Goal: Task Accomplishment & Management: Manage account settings

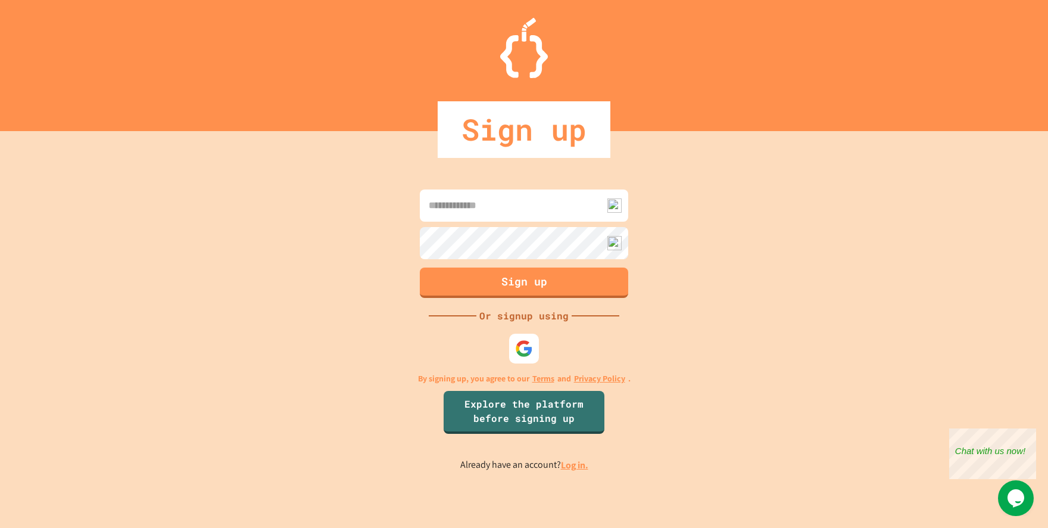
click at [512, 344] on div at bounding box center [524, 349] width 30 height 30
click at [532, 353] on img at bounding box center [525, 349] width 20 height 20
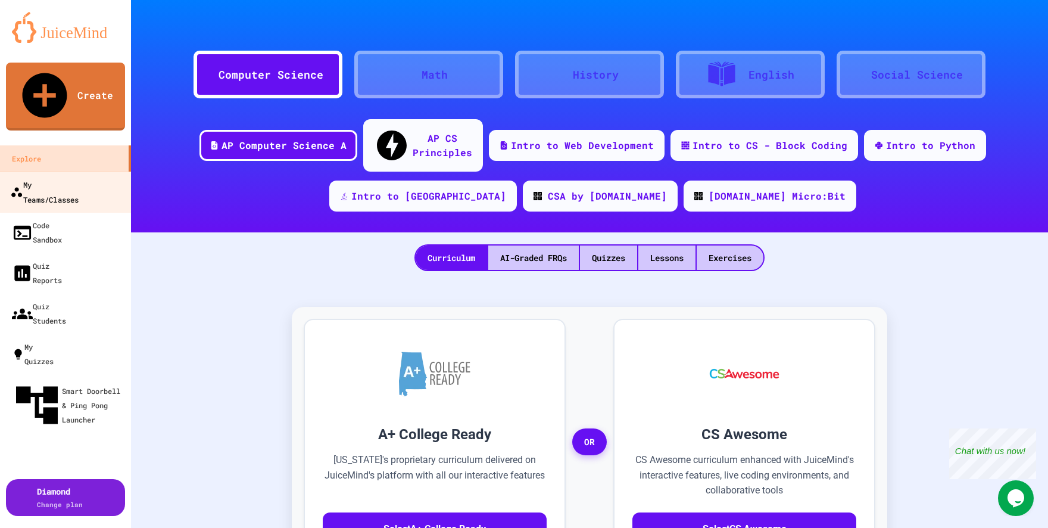
click at [79, 177] on div "My Teams/Classes" at bounding box center [44, 191] width 68 height 29
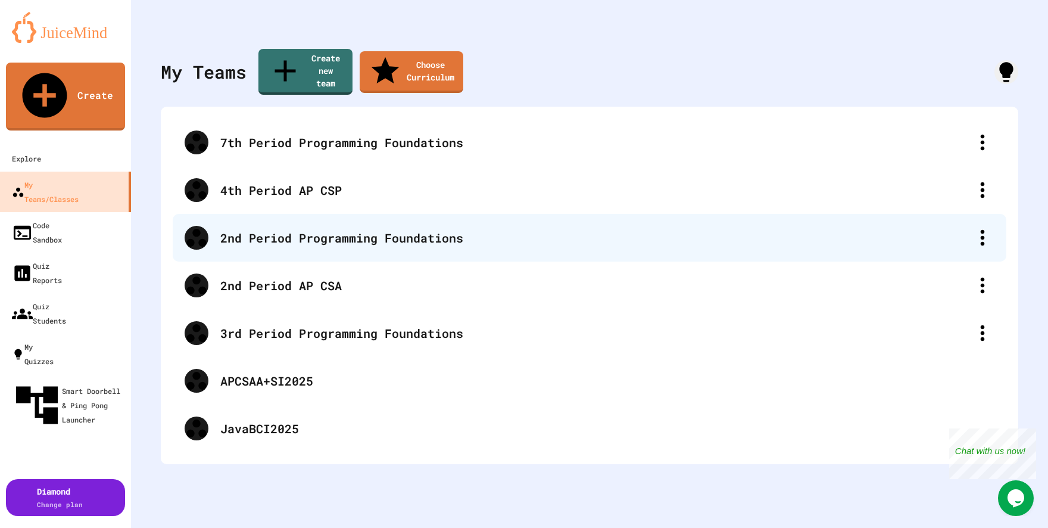
click at [328, 229] on div "2nd Period Programming Foundations" at bounding box center [595, 238] width 750 height 18
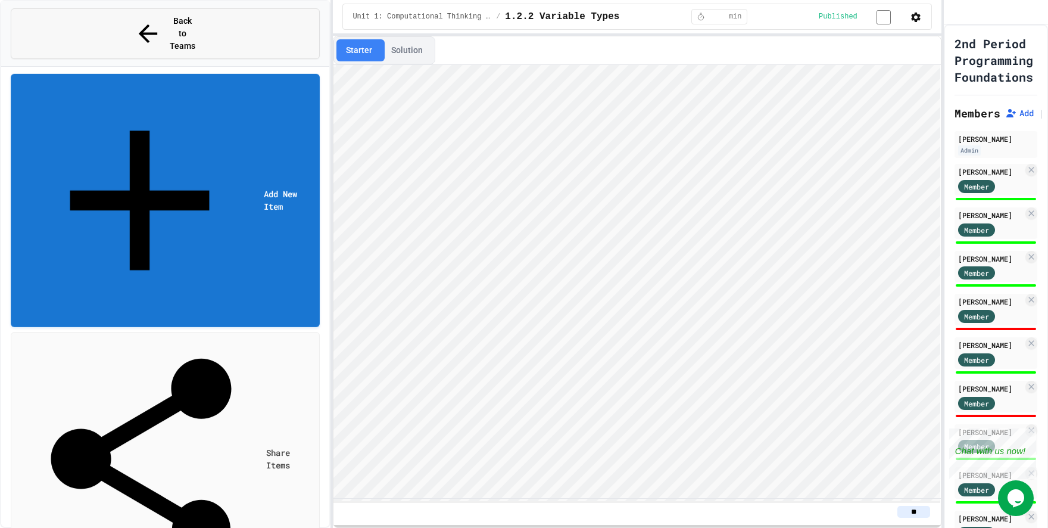
click at [98, 30] on button "Back to Teams" at bounding box center [165, 33] width 309 height 51
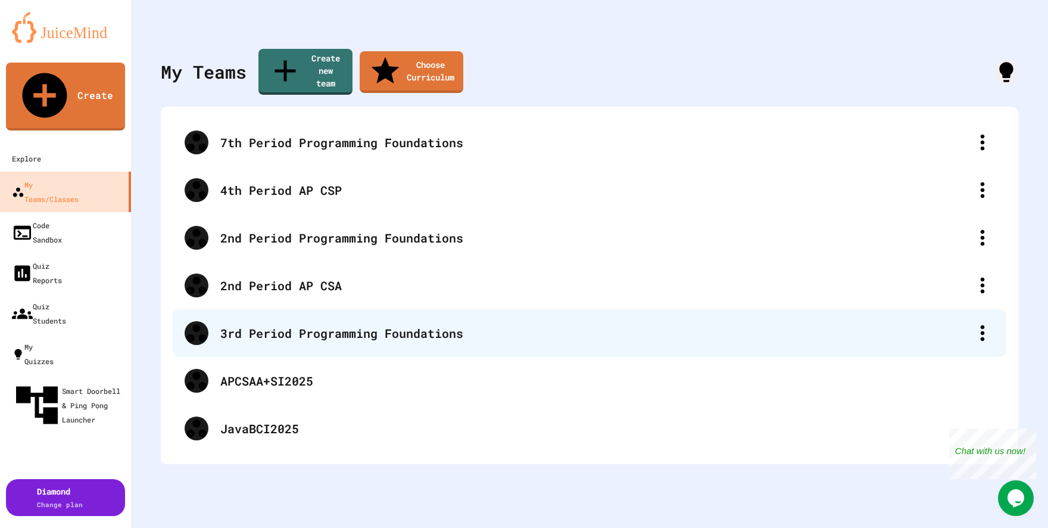
click at [263, 324] on div "3rd Period Programming Foundations" at bounding box center [595, 333] width 750 height 18
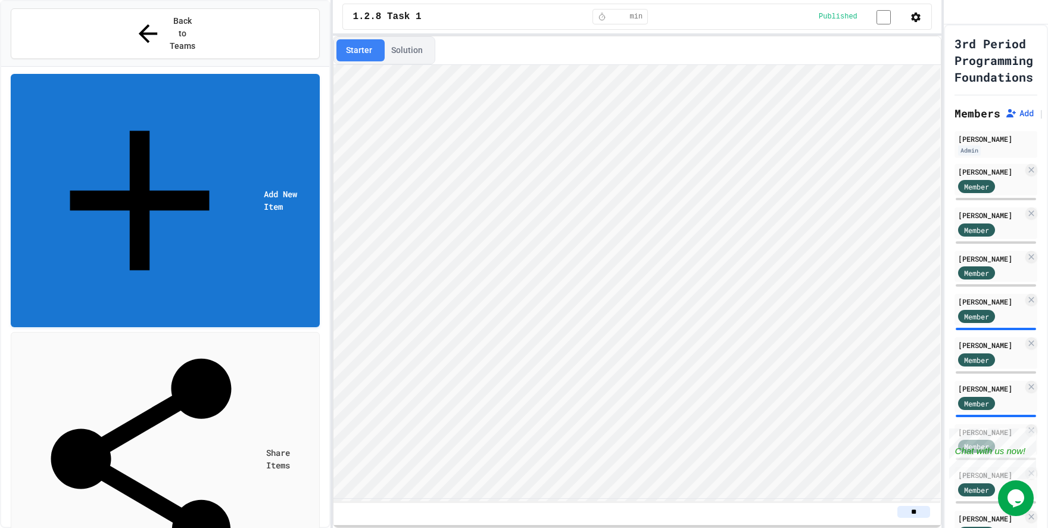
click at [404, 51] on button "Solution" at bounding box center [407, 50] width 51 height 22
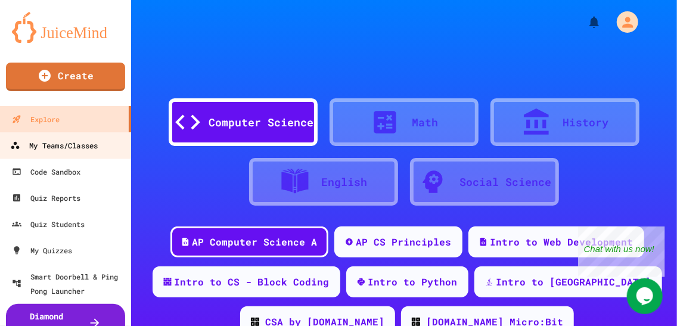
click at [37, 147] on div "My Teams/Classes" at bounding box center [54, 145] width 88 height 15
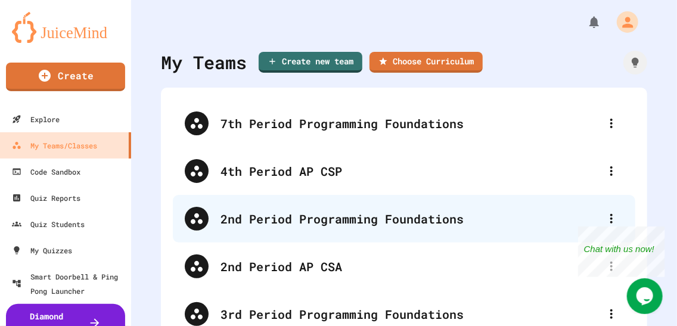
click at [260, 226] on div "2nd Period Programming Foundations" at bounding box center [409, 219] width 379 height 18
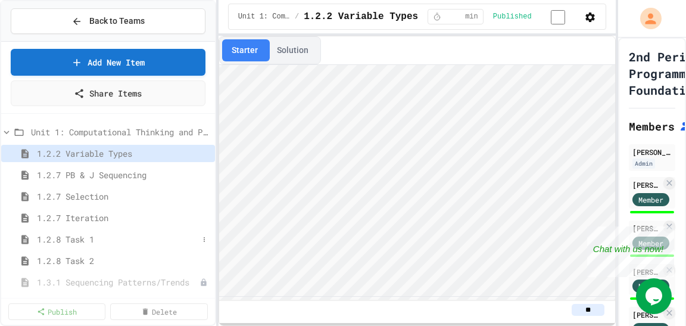
click at [65, 236] on span "1.2.8 Task 1" at bounding box center [117, 239] width 161 height 13
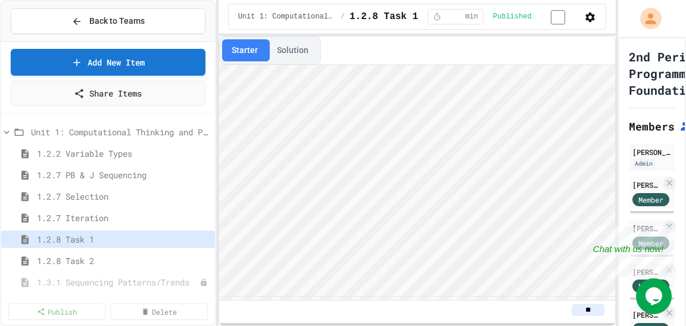
click at [279, 52] on button "Solution" at bounding box center [292, 50] width 51 height 22
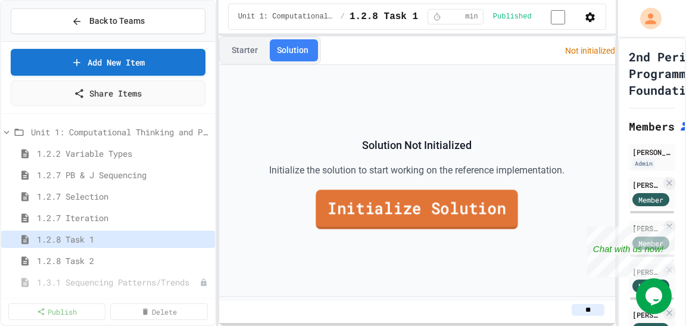
click at [396, 217] on link "Initialize Solution" at bounding box center [417, 208] width 202 height 39
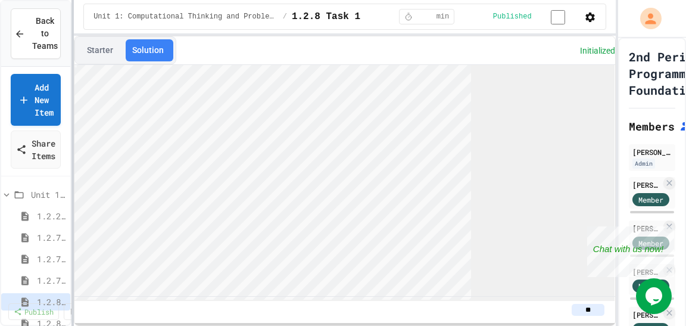
click at [35, 107] on div "**********" at bounding box center [343, 163] width 686 height 326
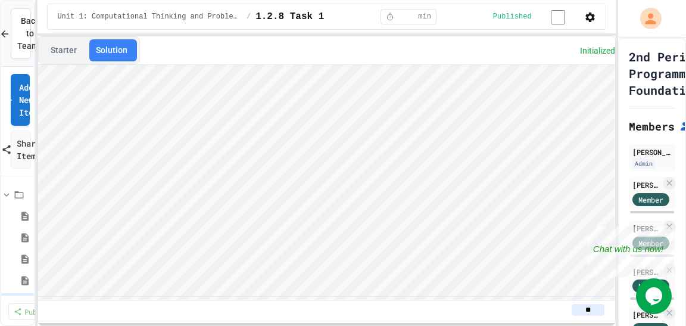
click at [352, 14] on div "**********" at bounding box center [327, 163] width 578 height 326
type textarea "**"
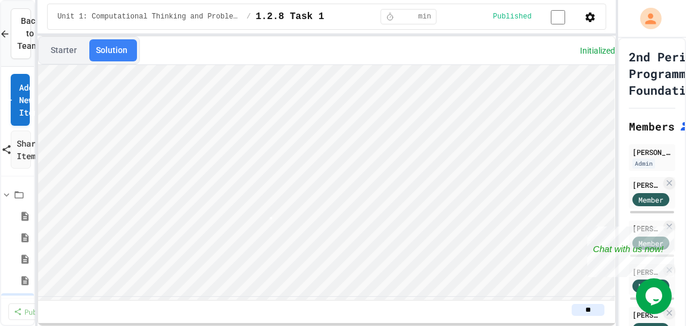
scroll to position [0, 2]
type textarea "*"
click at [37, 38] on div at bounding box center [36, 163] width 2 height 326
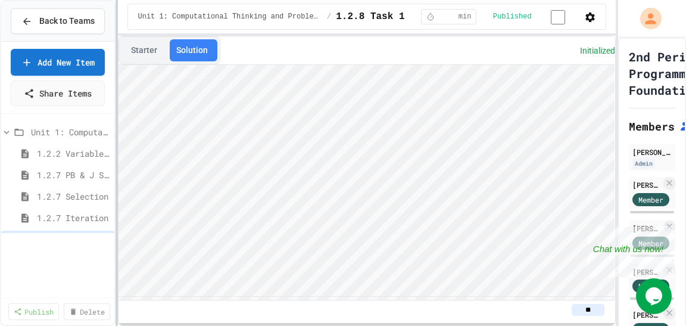
click at [118, 49] on div at bounding box center [117, 163] width 2 height 326
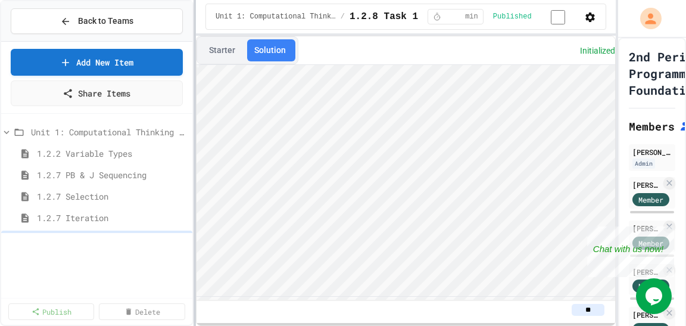
click at [196, 81] on div at bounding box center [195, 163] width 2 height 326
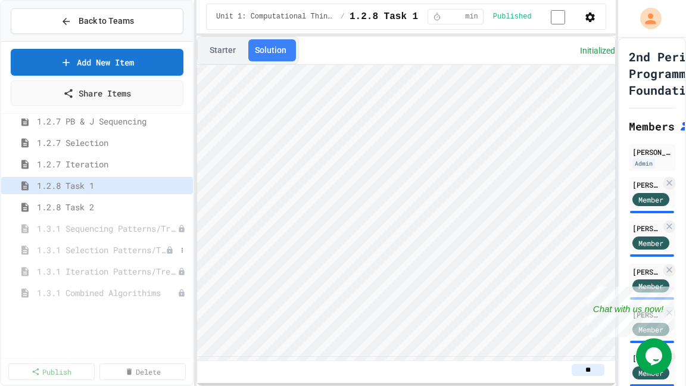
scroll to position [54, 0]
click at [101, 263] on icon at bounding box center [99, 266] width 10 height 10
click at [96, 228] on span "1.3.1 Sequencing Patterns/Trends" at bounding box center [106, 228] width 139 height 13
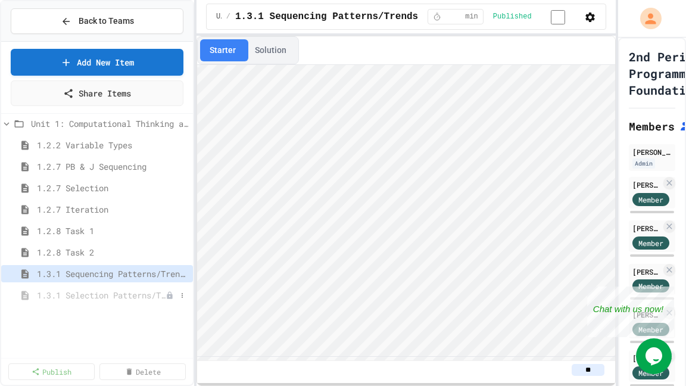
click at [92, 299] on span "1.3.1 Selection Patterns/Trends" at bounding box center [101, 295] width 129 height 13
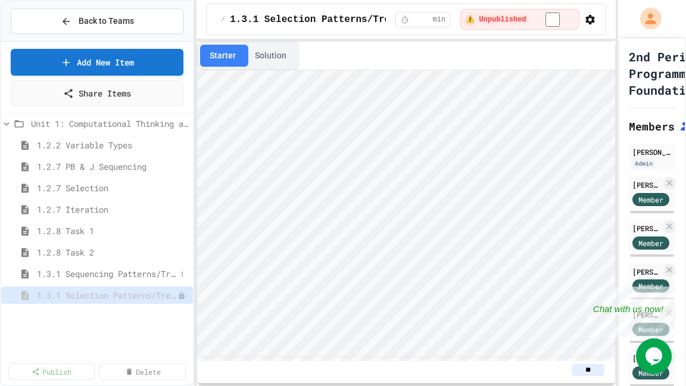
click at [104, 277] on span "1.3.1 Sequencing Patterns/Trends" at bounding box center [106, 273] width 139 height 13
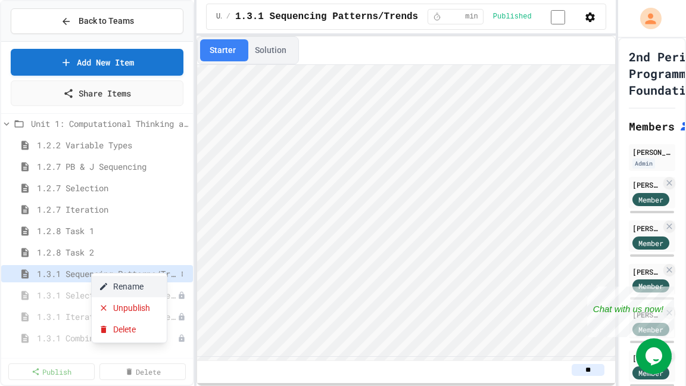
click at [110, 292] on button "Rename" at bounding box center [129, 286] width 75 height 21
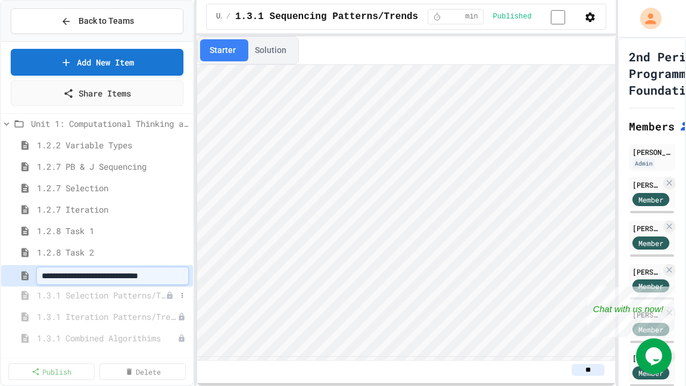
scroll to position [0, 27]
click at [142, 325] on link "Delete" at bounding box center [143, 370] width 84 height 17
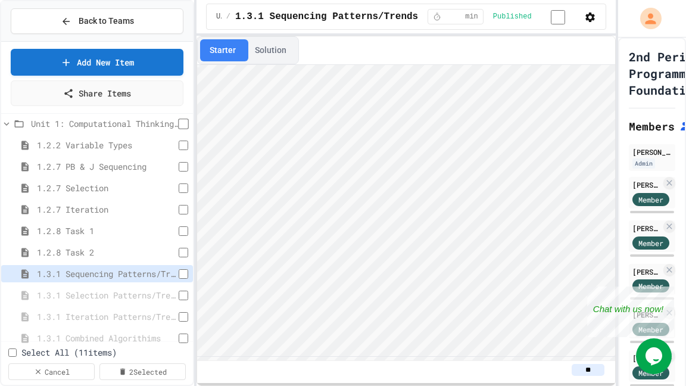
click at [94, 292] on span "1.3.1 Selection Patterns/Trends" at bounding box center [108, 295] width 142 height 13
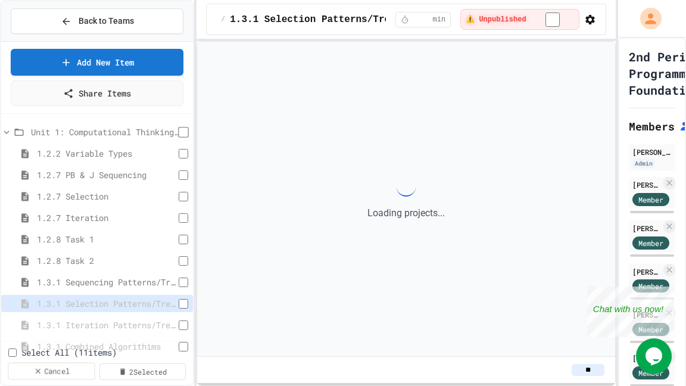
click at [57, 325] on link "Cancel" at bounding box center [51, 371] width 87 height 17
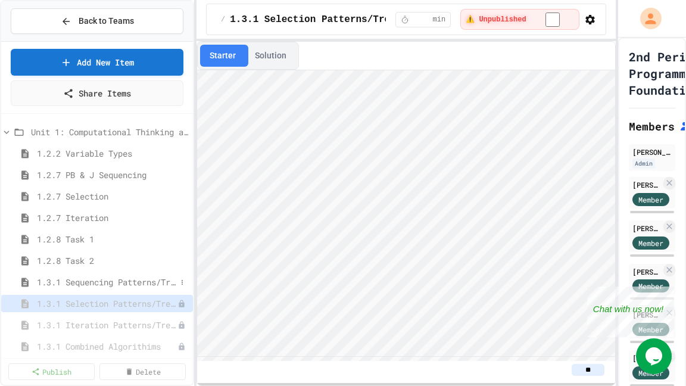
click at [71, 283] on span "1.3.1 Sequencing Patterns/Trends" at bounding box center [106, 282] width 139 height 13
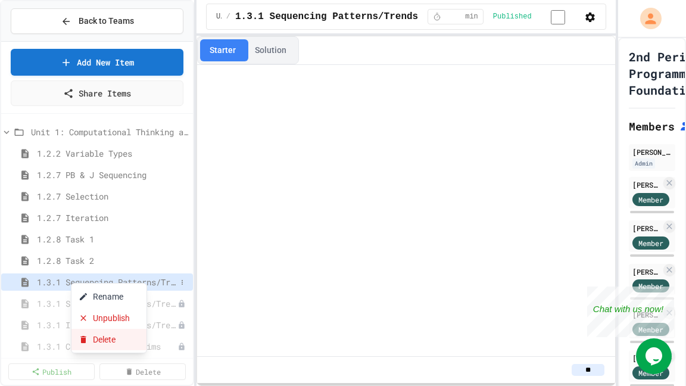
click at [101, 325] on button "Delete" at bounding box center [108, 339] width 75 height 21
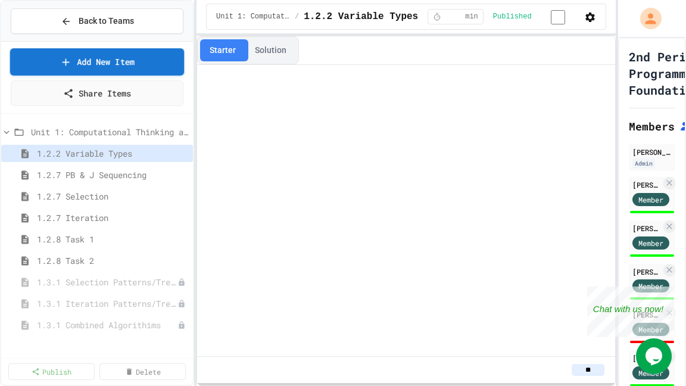
click at [67, 58] on icon at bounding box center [66, 62] width 12 height 12
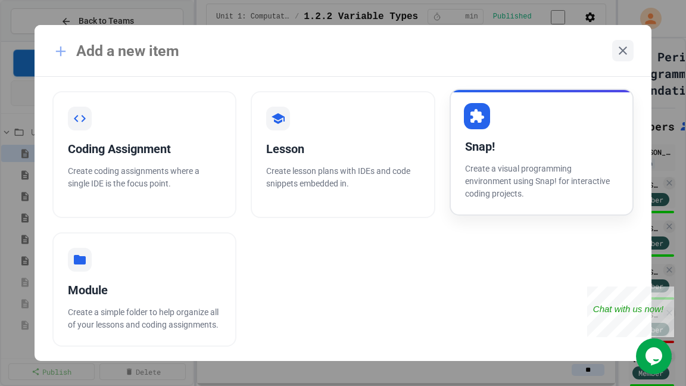
click at [516, 142] on div "Snap!" at bounding box center [542, 147] width 154 height 18
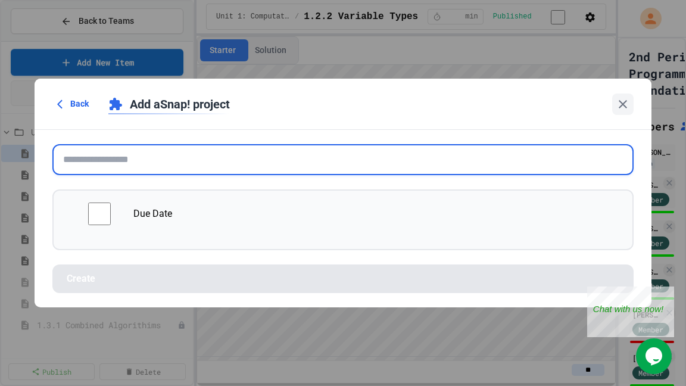
click at [139, 167] on input "text" at bounding box center [343, 159] width 582 height 31
paste input "**********"
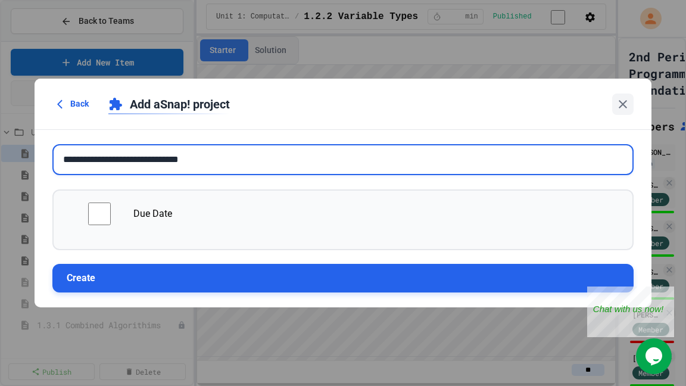
type input "**********"
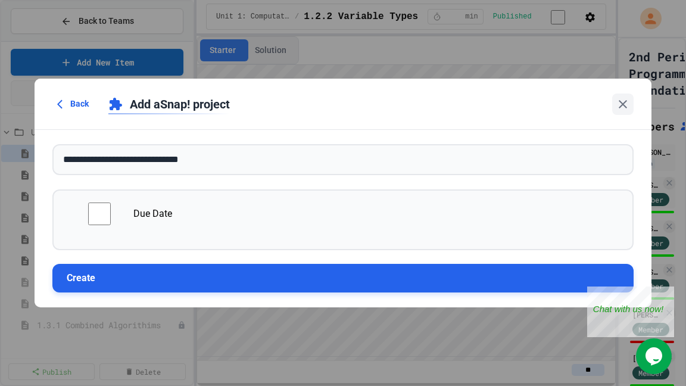
click at [122, 272] on button "Create" at bounding box center [343, 278] width 582 height 29
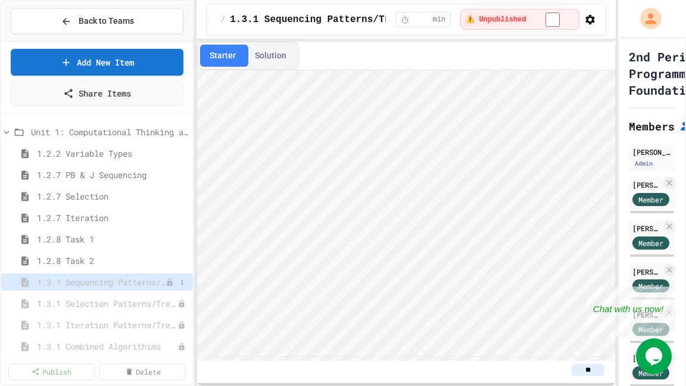
click at [133, 281] on span "1.3.1 Sequencing Patterns/Trends" at bounding box center [101, 282] width 129 height 13
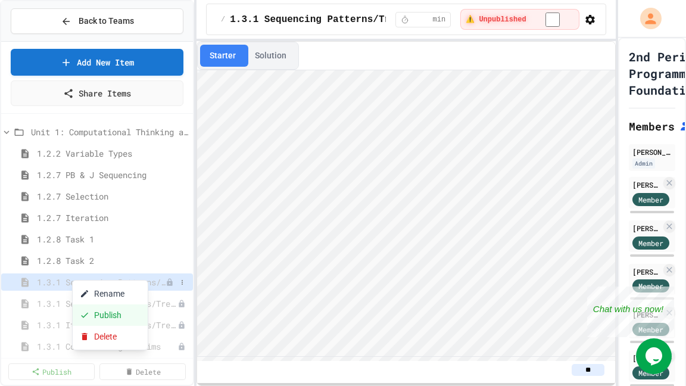
click at [101, 317] on button "Publish" at bounding box center [110, 314] width 75 height 21
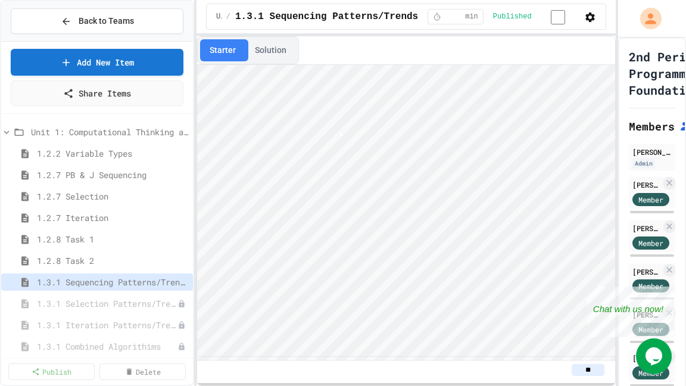
type textarea "**********"
click at [233, 46] on button "Starter" at bounding box center [222, 50] width 45 height 22
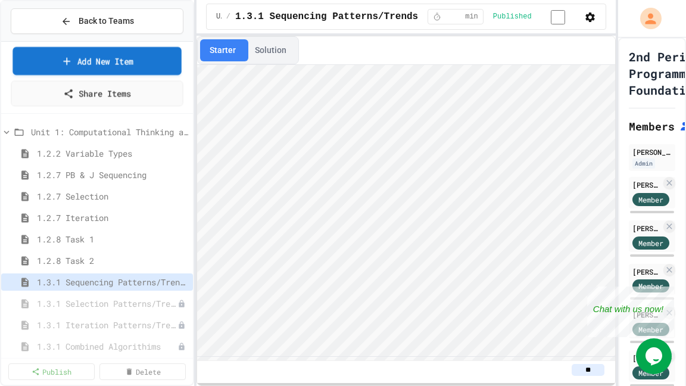
click at [86, 60] on link "Add New Item" at bounding box center [97, 61] width 169 height 28
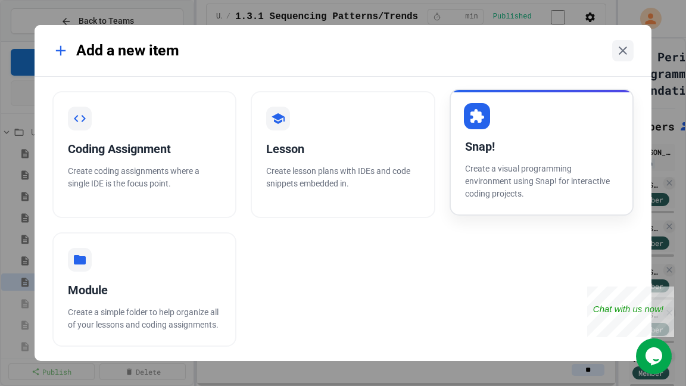
click at [530, 160] on div "Snap! Create a visual programming environment using Snap! for interactive codin…" at bounding box center [542, 152] width 185 height 127
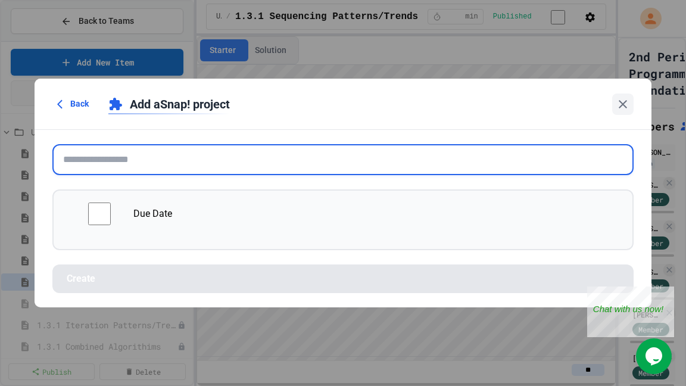
click at [232, 148] on input "text" at bounding box center [343, 159] width 582 height 31
paste input "**********"
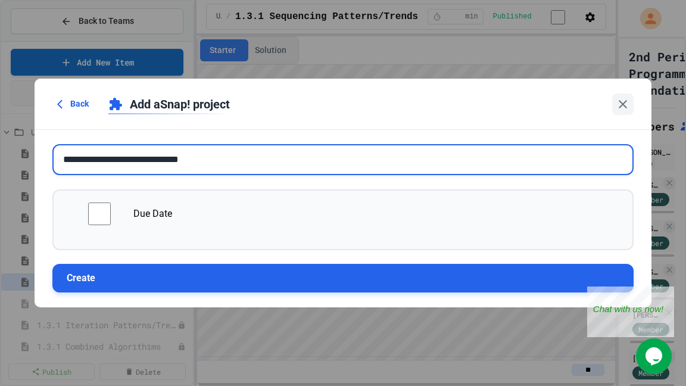
type input "**********"
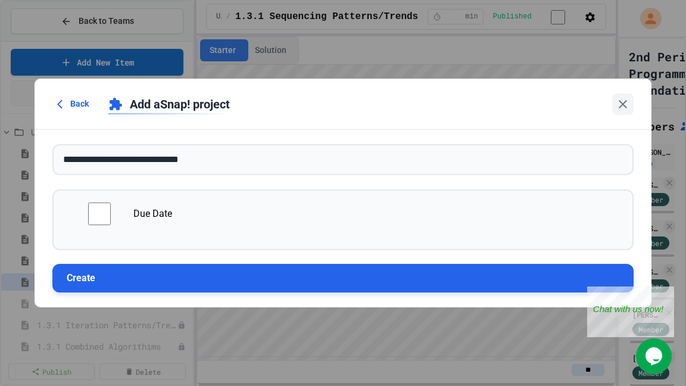
click at [143, 278] on button "Create" at bounding box center [343, 278] width 582 height 29
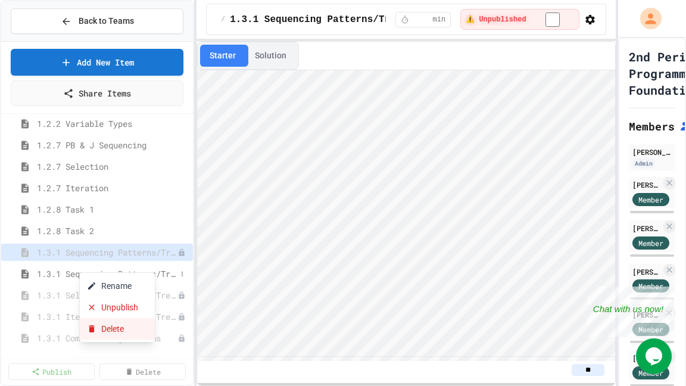
click at [120, 325] on button "Delete" at bounding box center [117, 328] width 75 height 21
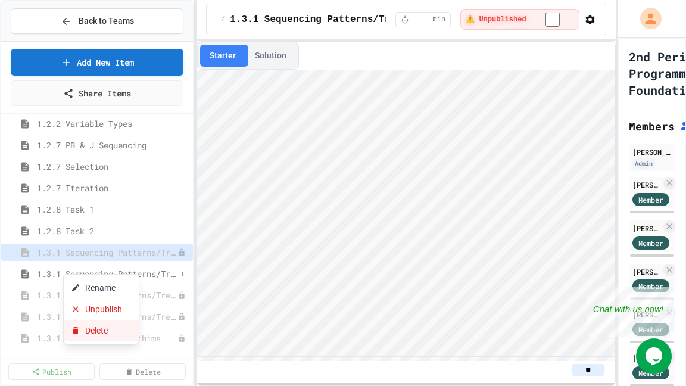
click at [114, 325] on button "Delete" at bounding box center [101, 330] width 75 height 21
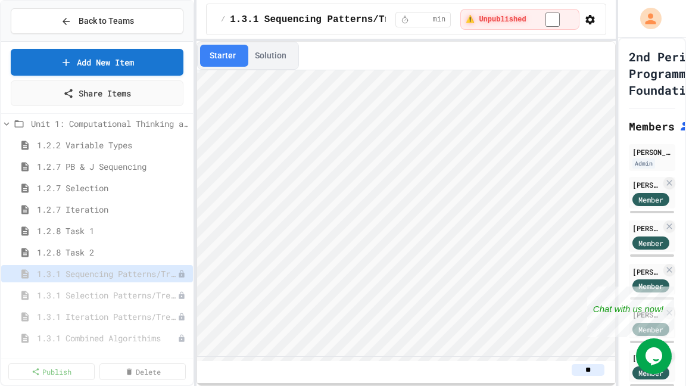
scroll to position [8, 0]
click at [110, 267] on span "1.3.1 Sequencing Patterns/Trends" at bounding box center [101, 273] width 129 height 13
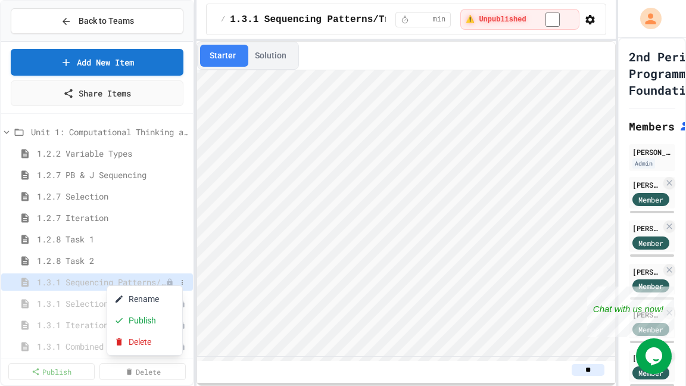
click at [615, 120] on div at bounding box center [343, 193] width 686 height 386
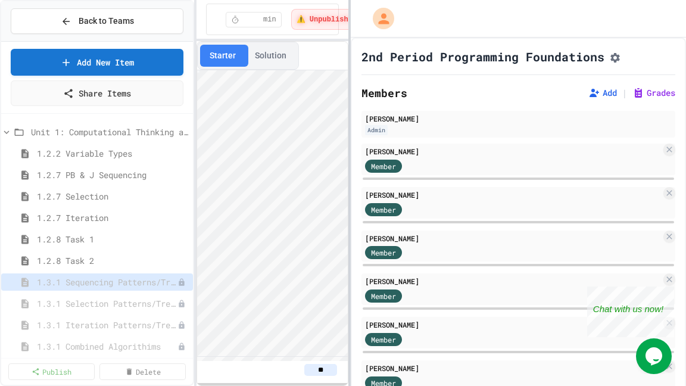
click at [348, 135] on div "Back to Teams Add New Item Share Items Unit 1: Computational Thinking and Probl…" at bounding box center [343, 193] width 686 height 386
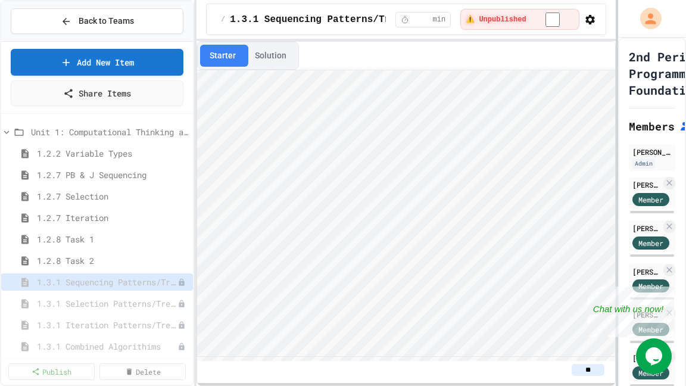
click at [619, 63] on div "Back to Teams Add New Item Share Items Unit 1: Computational Thinking and Probl…" at bounding box center [343, 193] width 686 height 386
click at [336, 211] on div at bounding box center [343, 193] width 686 height 386
click at [60, 325] on link "Publish" at bounding box center [51, 370] width 85 height 17
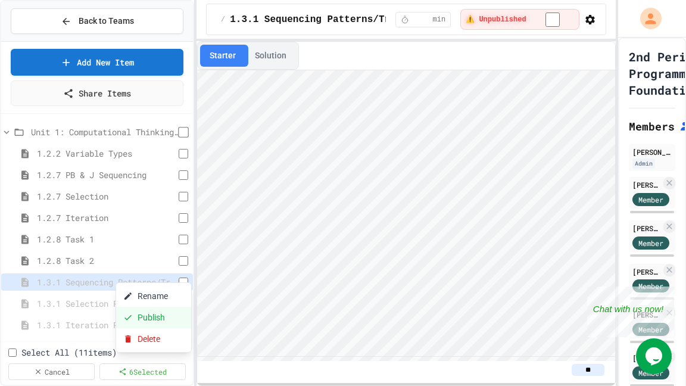
click at [142, 325] on button "Publish" at bounding box center [153, 317] width 75 height 21
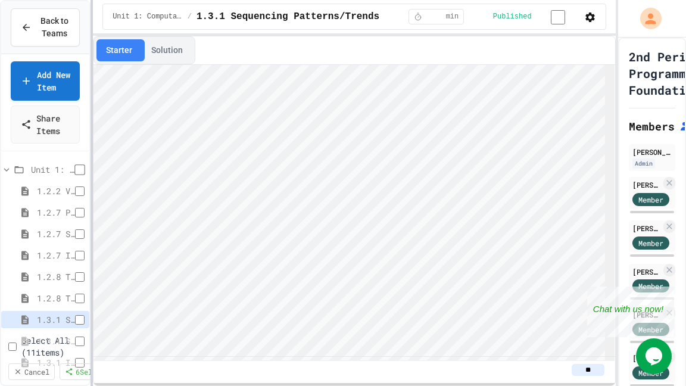
click at [91, 117] on div at bounding box center [92, 193] width 2 height 386
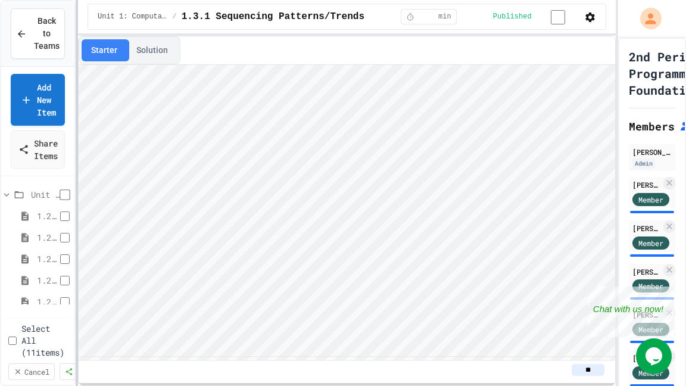
click at [78, 161] on div at bounding box center [77, 193] width 2 height 386
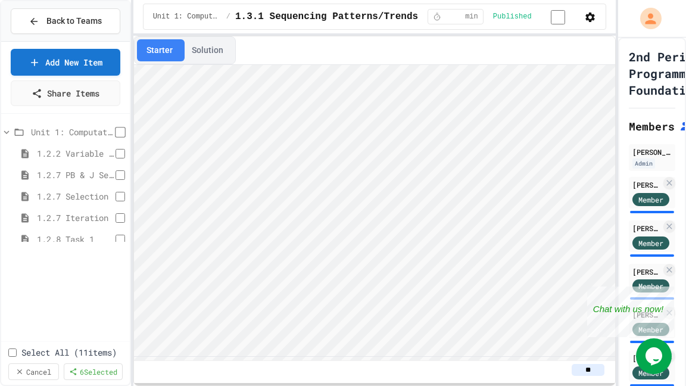
click at [142, 156] on div "Back to Teams Add New Item Share Items Unit 1: Computational Thinking and Probl…" at bounding box center [343, 193] width 686 height 386
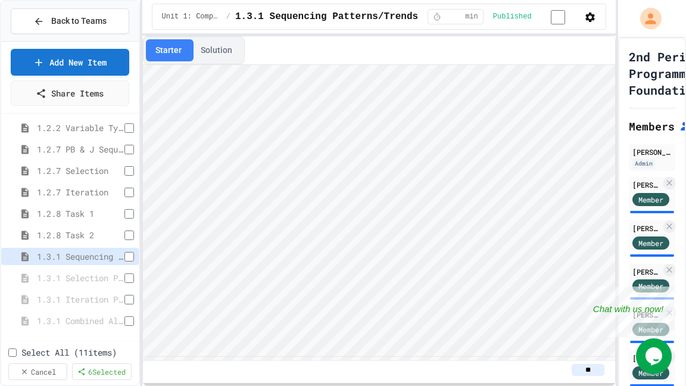
scroll to position [36, 0]
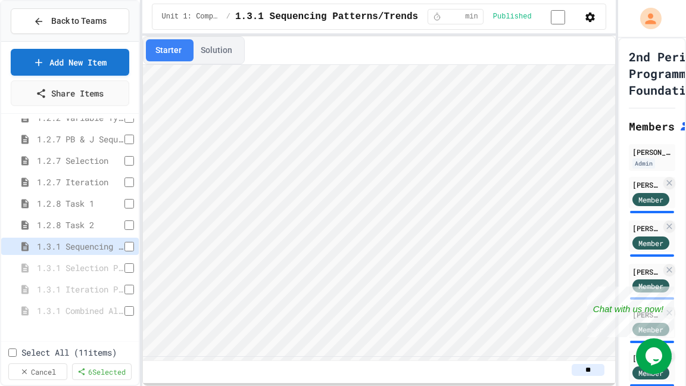
click at [42, 325] on link "Cancel" at bounding box center [37, 371] width 59 height 17
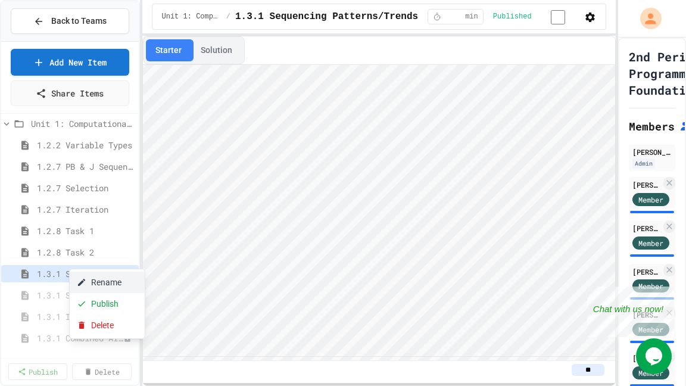
scroll to position [8, 0]
click at [53, 275] on div at bounding box center [343, 193] width 686 height 386
click at [54, 291] on span "1.3.1 Selection Patterns/Trends" at bounding box center [74, 295] width 74 height 13
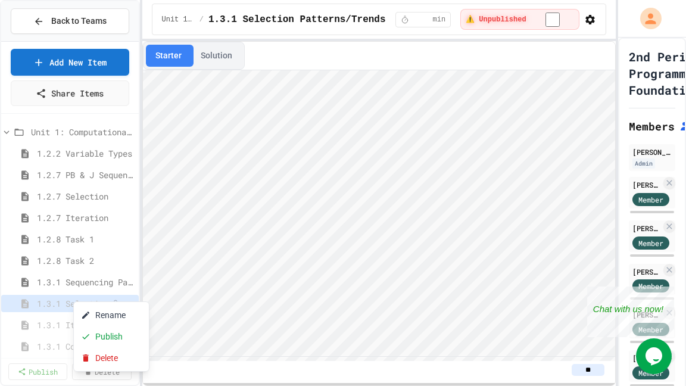
click at [112, 325] on button "Publish" at bounding box center [111, 336] width 75 height 21
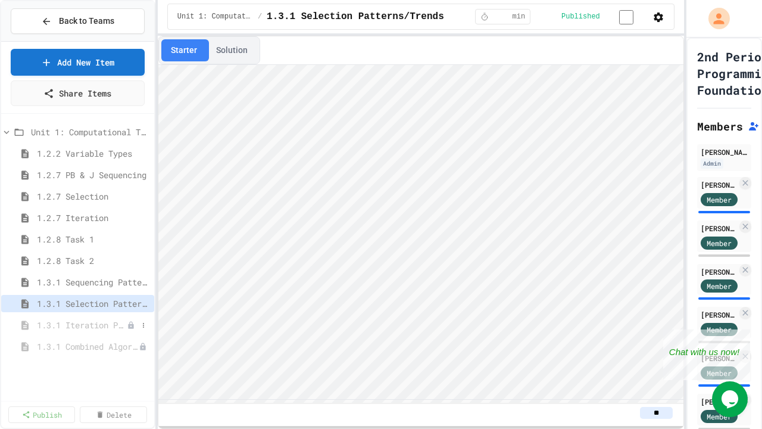
click at [83, 325] on span "1.3.1 Iteration Patterns/Trends" at bounding box center [82, 325] width 90 height 13
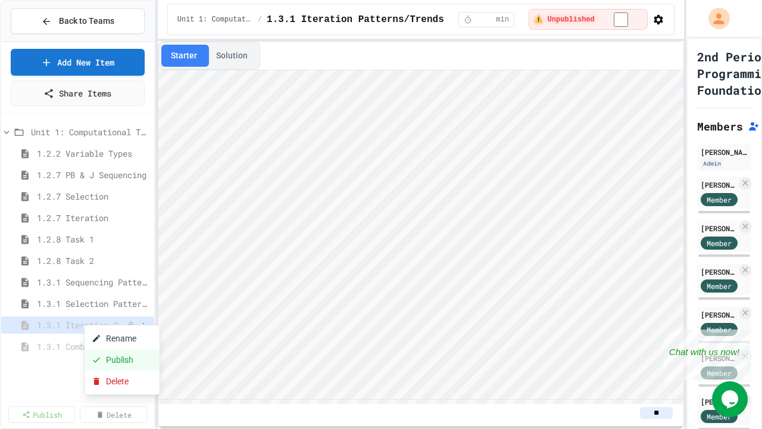
click at [111, 325] on button "Publish" at bounding box center [122, 359] width 75 height 21
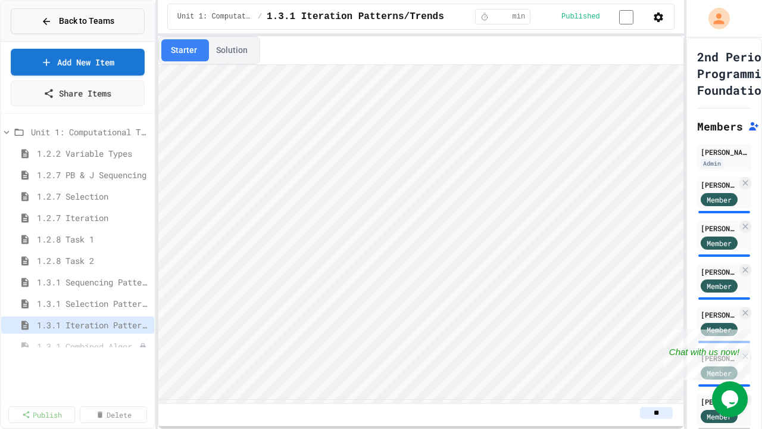
click at [94, 24] on span "Back to Teams" at bounding box center [86, 21] width 55 height 13
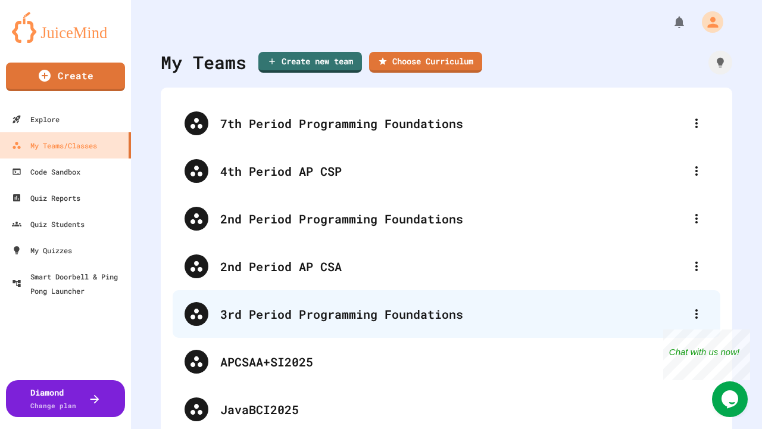
click at [283, 308] on div "3rd Period Programming Foundations" at bounding box center [452, 314] width 465 height 18
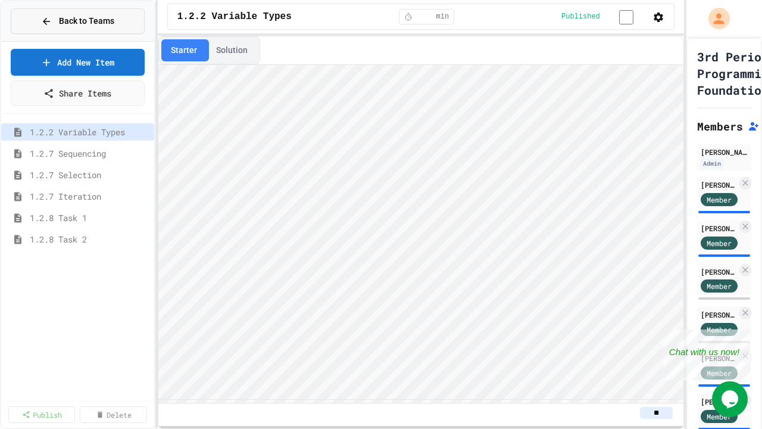
click at [86, 28] on button "Back to Teams" at bounding box center [78, 21] width 134 height 26
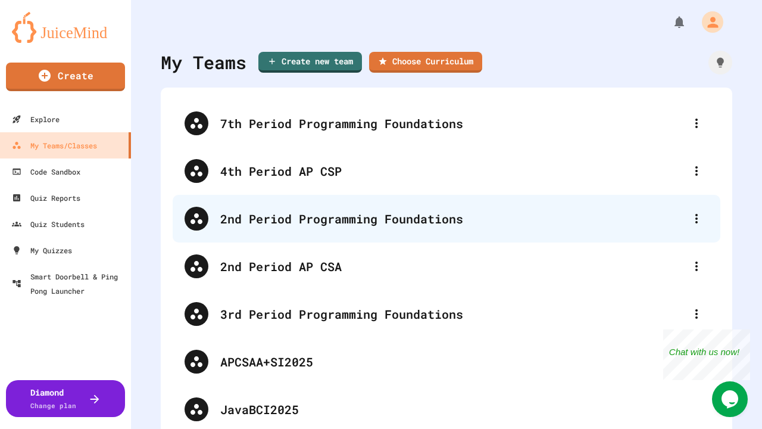
click at [244, 217] on div "2nd Period Programming Foundations" at bounding box center [452, 219] width 465 height 18
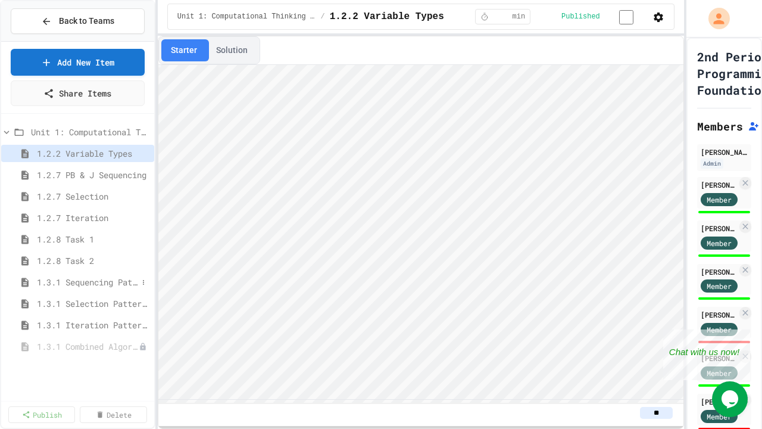
click at [85, 278] on span "1.3.1 Sequencing Patterns/Trends" at bounding box center [87, 282] width 101 height 13
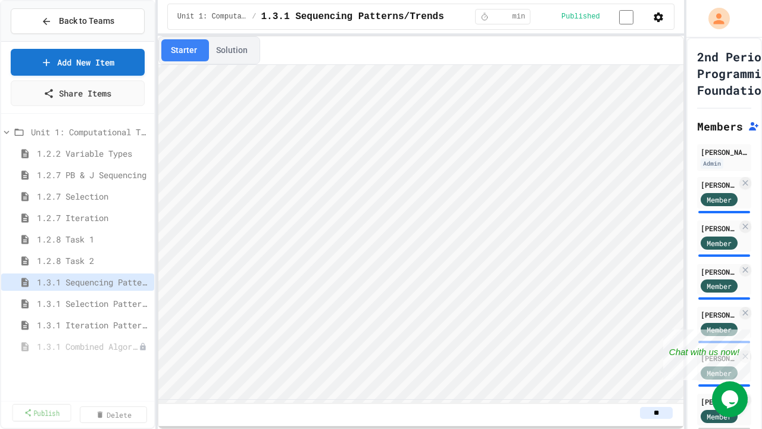
click at [62, 325] on link "Publish" at bounding box center [42, 412] width 59 height 17
click at [23, 325] on link "Cancel" at bounding box center [41, 414] width 67 height 17
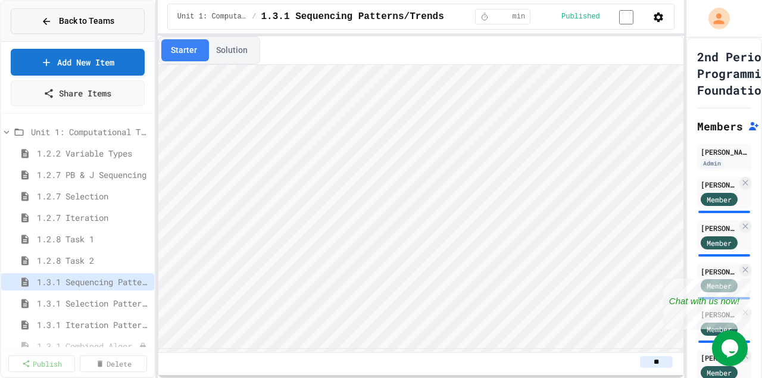
click at [48, 24] on icon at bounding box center [46, 21] width 7 height 7
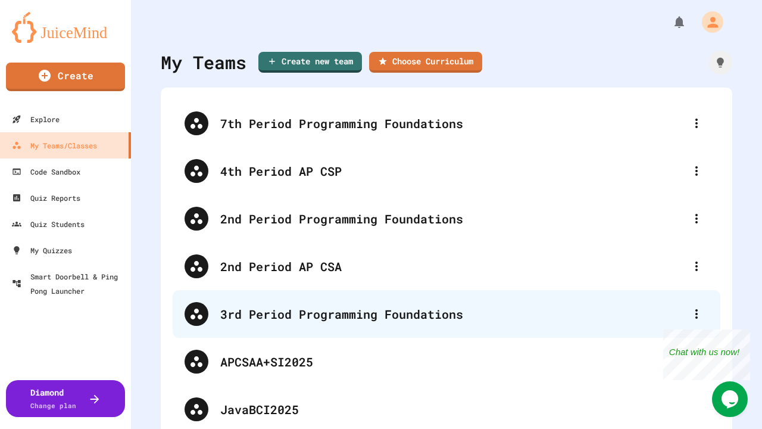
click at [338, 301] on div "3rd Period Programming Foundations" at bounding box center [447, 314] width 548 height 48
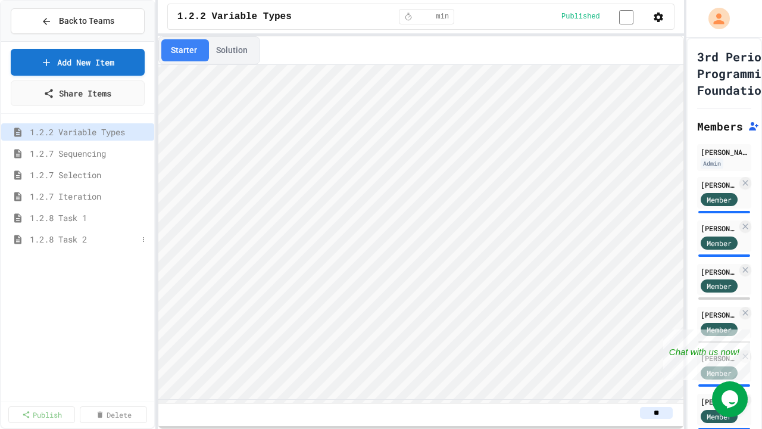
click at [80, 245] on div "1.2.8 Task 2" at bounding box center [77, 238] width 153 height 17
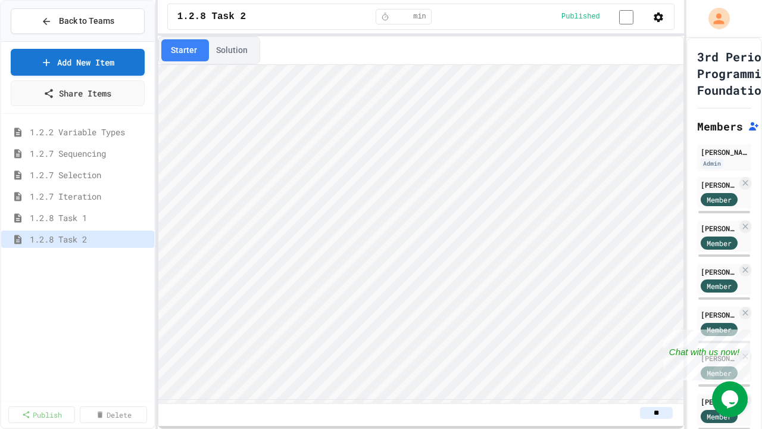
click at [227, 52] on button "Solution" at bounding box center [232, 50] width 51 height 22
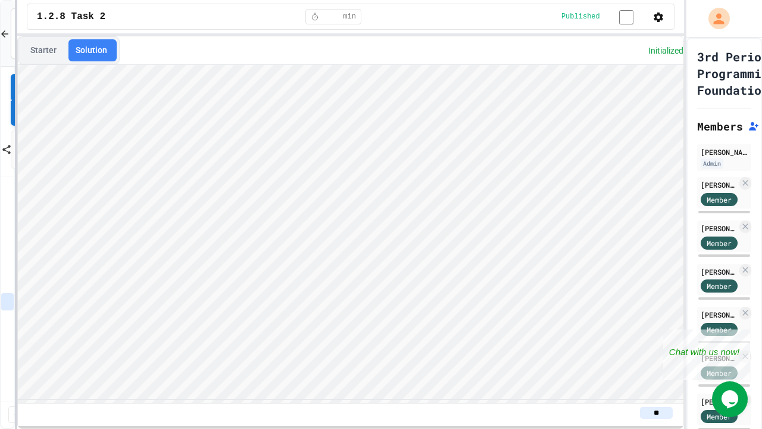
click at [15, 132] on div "Back to Teams Add New Item Share Items 1.2.2 Variable Types 1.2.7 Sequencing 1.…" at bounding box center [381, 214] width 762 height 429
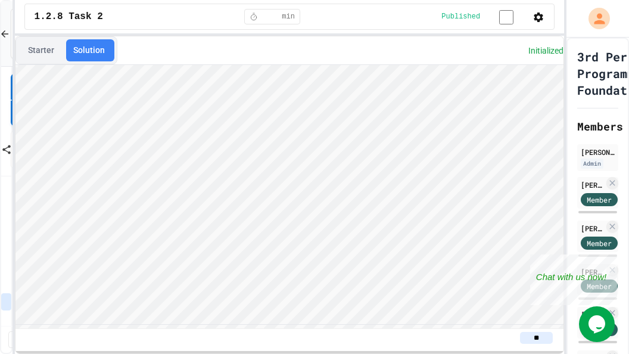
type textarea "**********"
type textarea "*****"
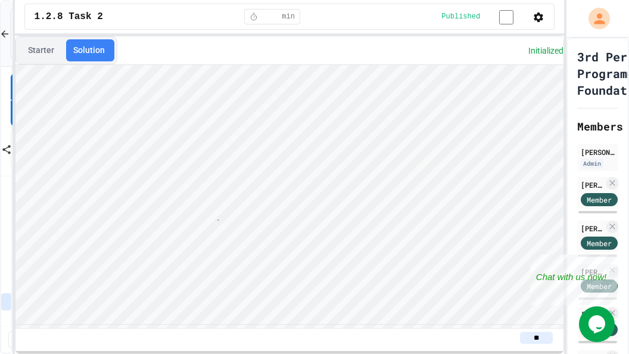
scroll to position [1, 48]
type textarea "**********"
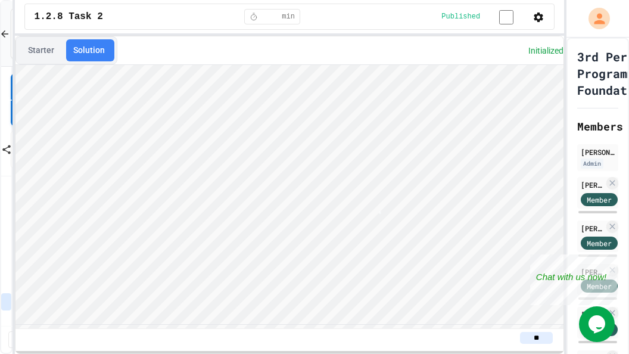
type textarea "*****"
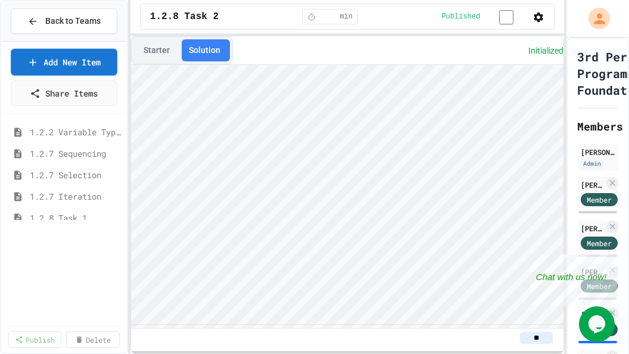
click at [129, 110] on div "Back to Teams Add New Item Share Items 1.2.2 Variable Types 1.2.7 Sequencing 1.…" at bounding box center [314, 177] width 629 height 354
click at [35, 27] on button "Back to Teams" at bounding box center [64, 21] width 107 height 26
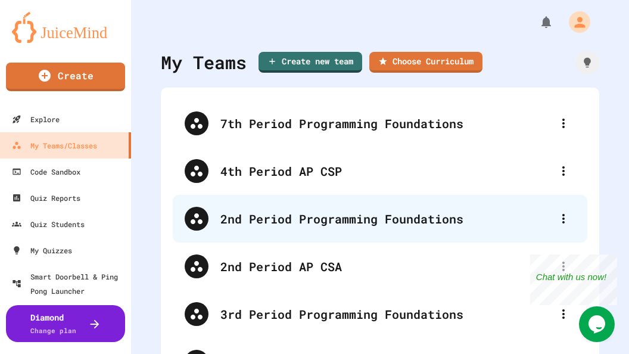
click at [288, 213] on div "2nd Period Programming Foundations" at bounding box center [385, 219] width 331 height 18
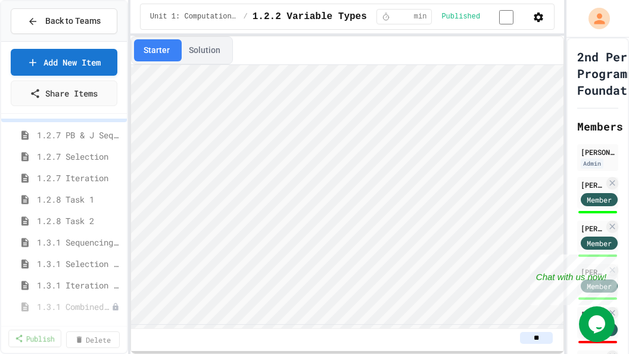
click at [33, 325] on link "Publish" at bounding box center [34, 337] width 53 height 17
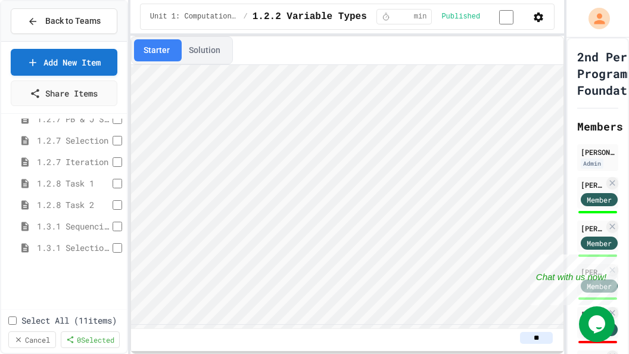
scroll to position [79, 0]
click at [109, 250] on div "1.3.1 Iteration Patterns/Trends" at bounding box center [64, 245] width 126 height 17
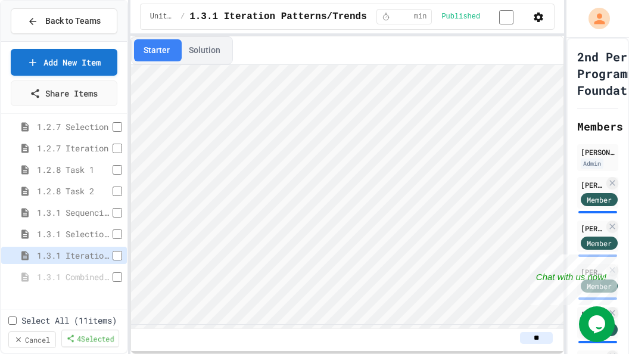
click at [96, 325] on link "4 Selected" at bounding box center [90, 337] width 58 height 17
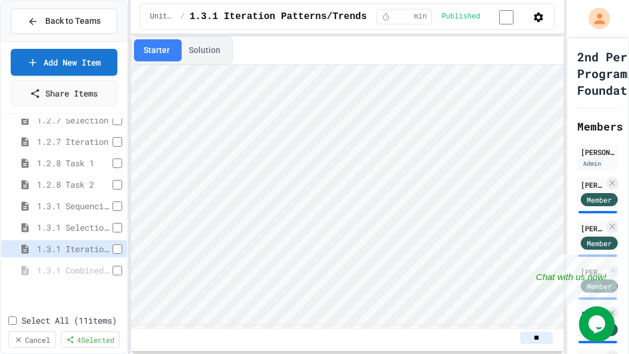
scroll to position [79, 0]
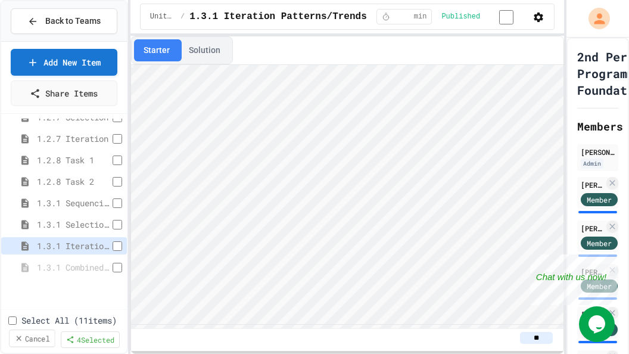
click at [38, 325] on link "Cancel" at bounding box center [32, 337] width 46 height 17
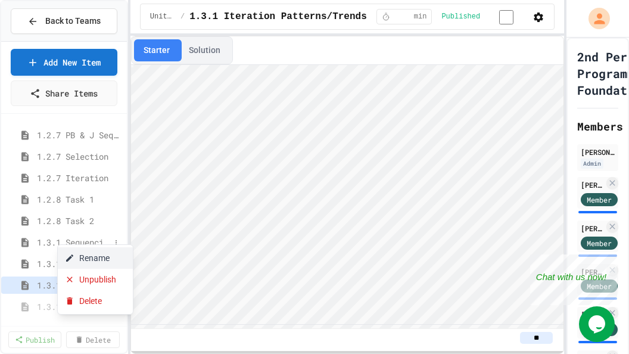
click at [91, 260] on button "Rename" at bounding box center [95, 257] width 75 height 21
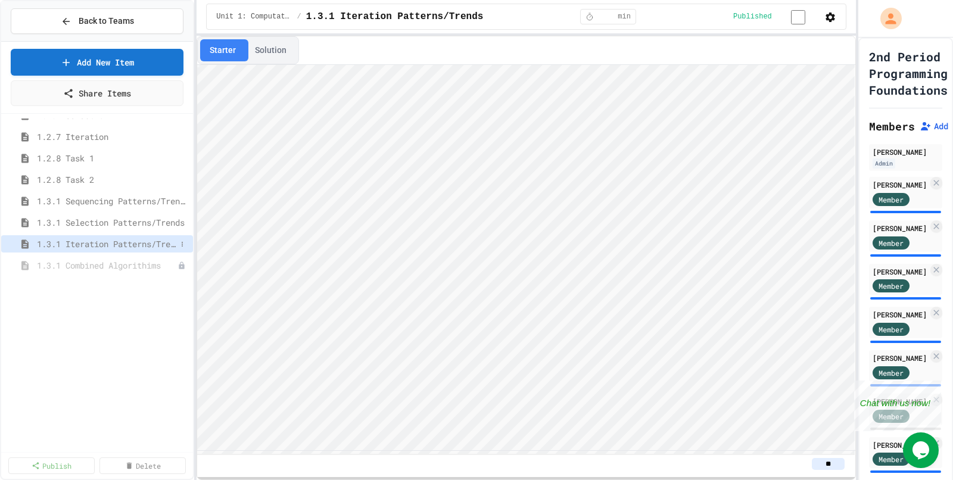
scroll to position [0, 0]
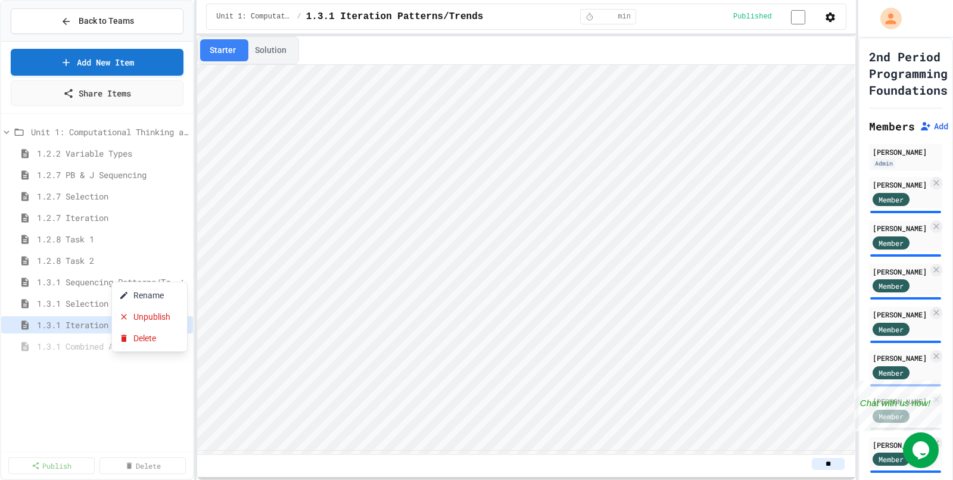
click at [96, 325] on div at bounding box center [476, 240] width 953 height 480
click at [119, 297] on button "Rename" at bounding box center [131, 298] width 75 height 21
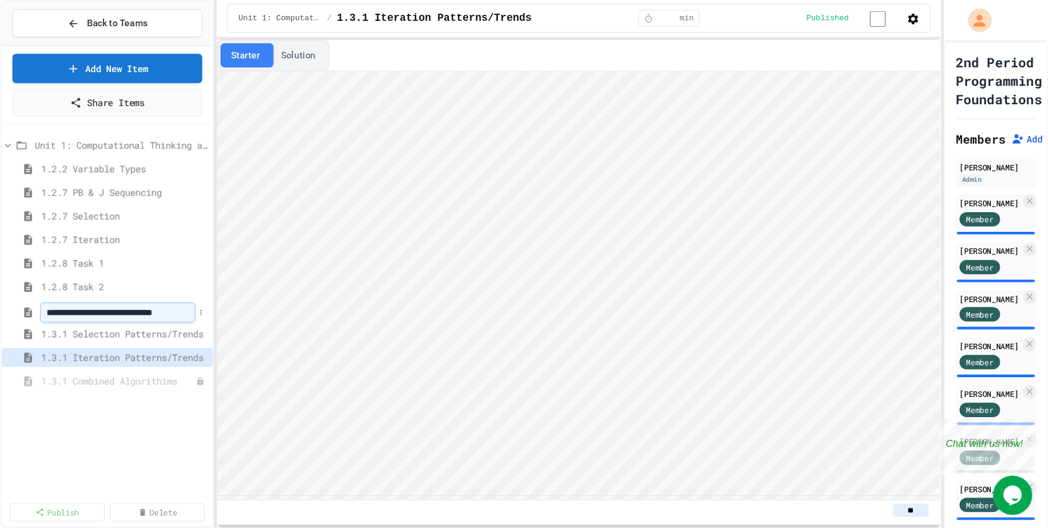
scroll to position [0, 18]
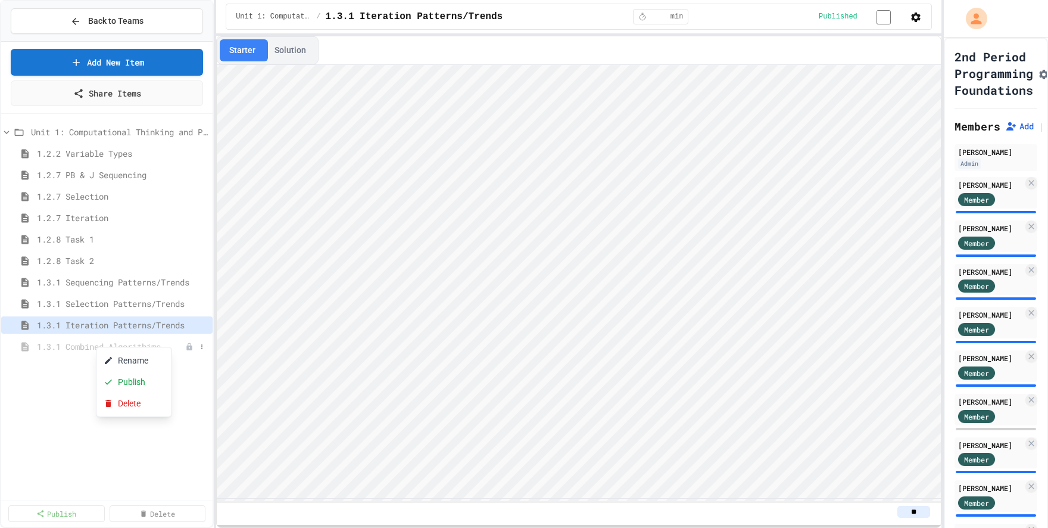
click at [89, 300] on div at bounding box center [524, 264] width 1048 height 528
click at [122, 323] on button "Rename" at bounding box center [128, 320] width 75 height 21
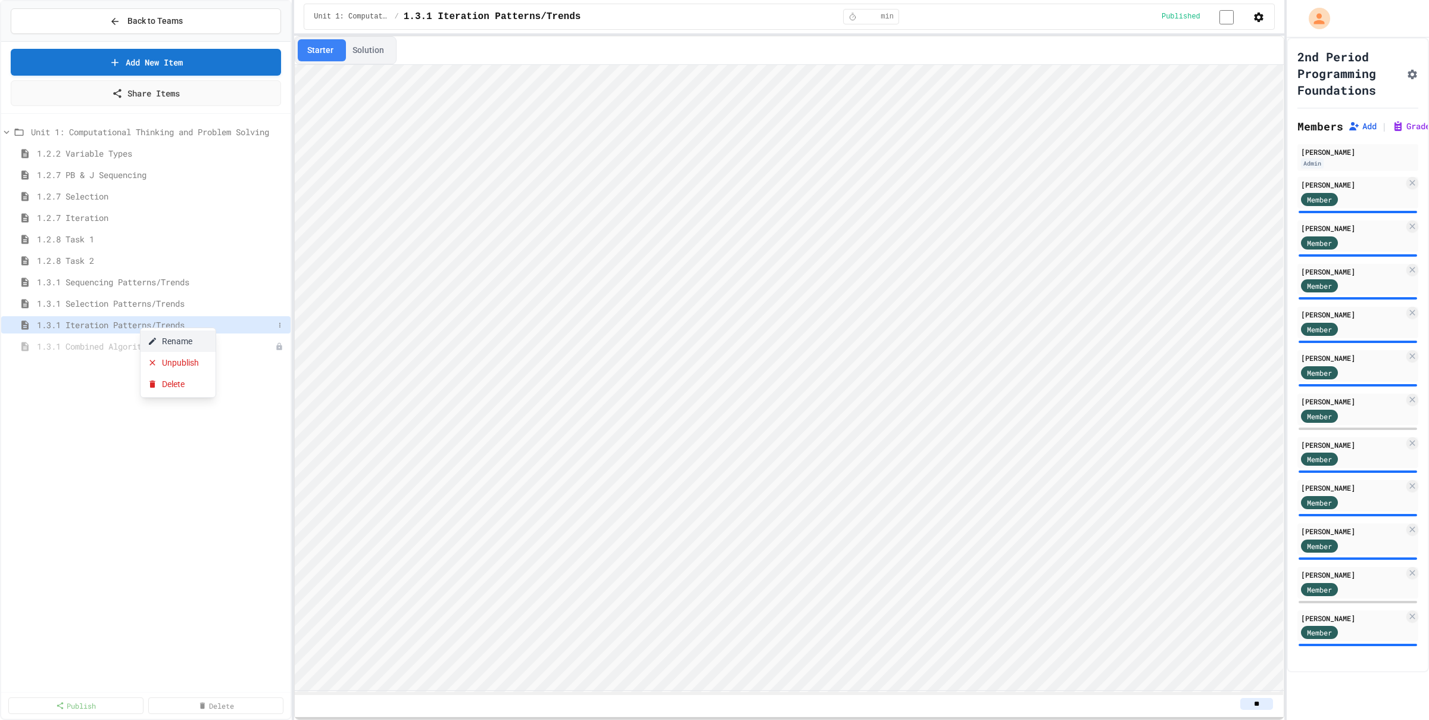
click at [179, 325] on button "Rename" at bounding box center [178, 341] width 75 height 21
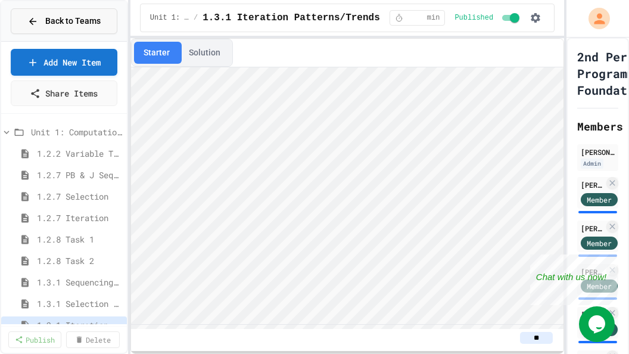
click at [32, 25] on icon at bounding box center [32, 21] width 11 height 11
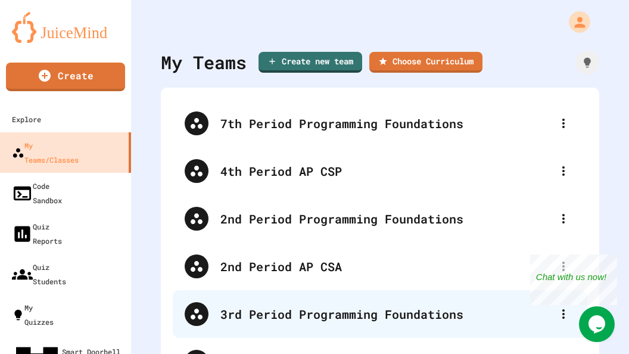
click at [246, 306] on div "3rd Period Programming Foundations" at bounding box center [385, 314] width 331 height 18
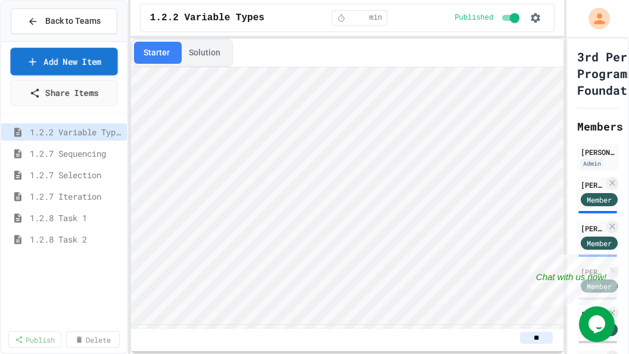
click at [58, 60] on link "Add New Item" at bounding box center [63, 61] width 107 height 27
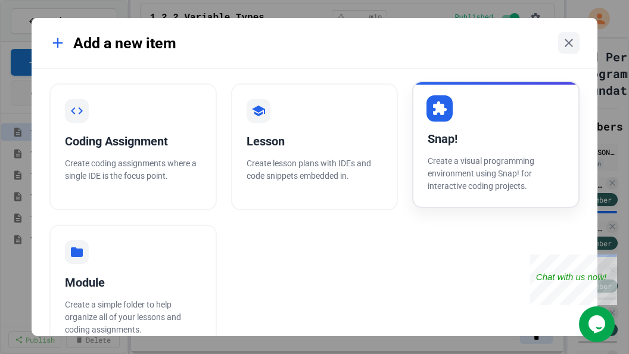
click at [437, 157] on p "Create a visual programming environment using Snap! for interactive coding proj…" at bounding box center [496, 174] width 136 height 38
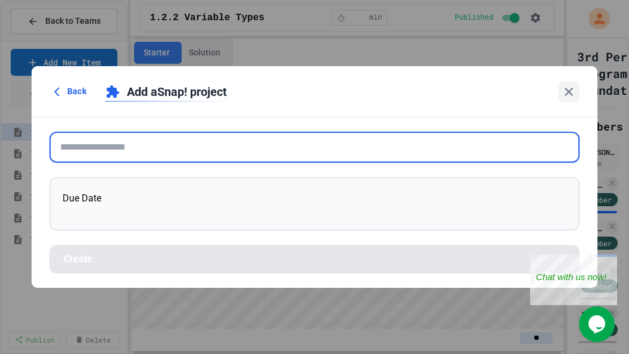
click at [98, 133] on input "text" at bounding box center [314, 147] width 530 height 31
paste input "**********"
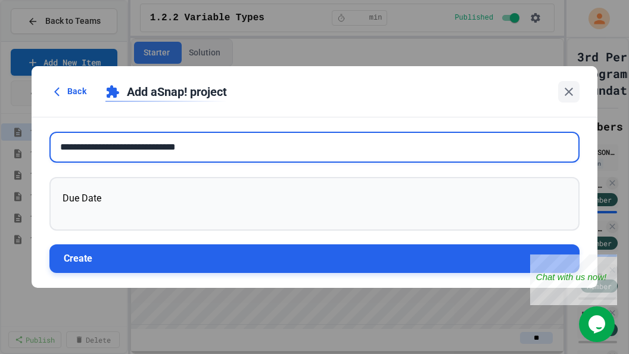
type input "**********"
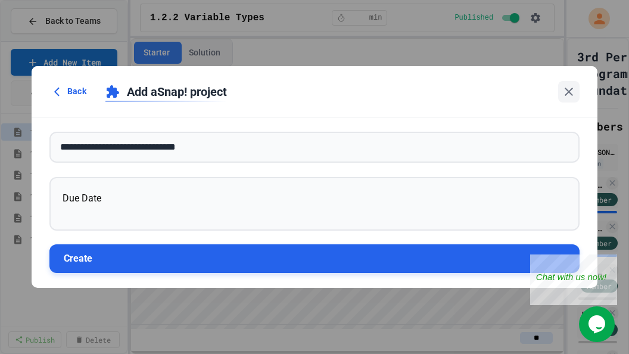
click at [107, 258] on button "Create" at bounding box center [314, 258] width 530 height 29
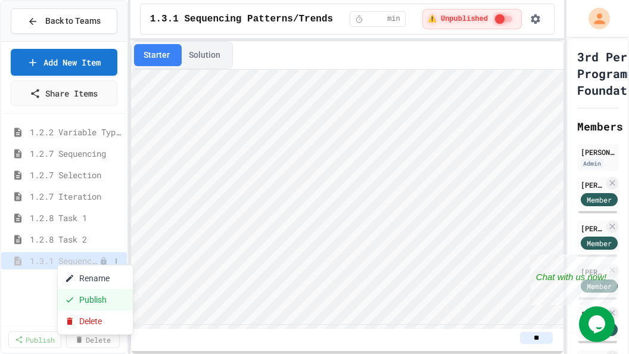
click at [87, 301] on button "Publish" at bounding box center [95, 299] width 75 height 21
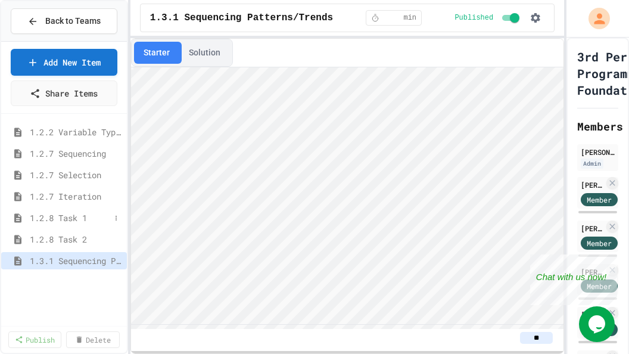
click at [57, 214] on span "1.2.8 Task 1" at bounding box center [70, 217] width 80 height 13
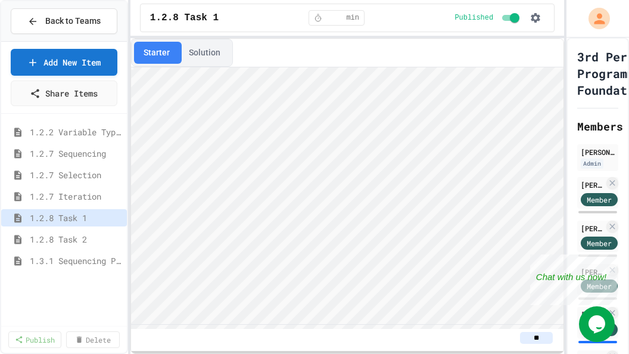
click at [195, 57] on button "Solution" at bounding box center [204, 53] width 51 height 22
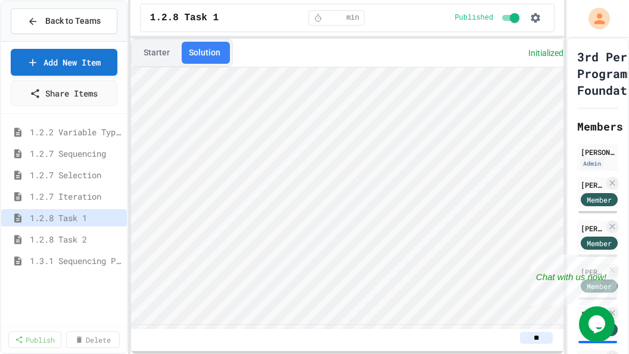
scroll to position [0, 5]
type textarea "*"
type textarea "**"
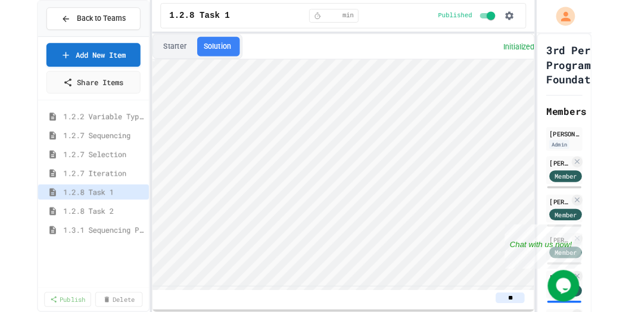
scroll to position [0, 0]
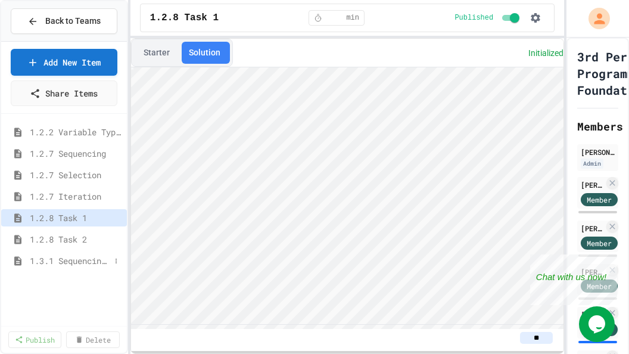
click at [39, 261] on span "1.3.1 Sequencing Patterns/Trends" at bounding box center [70, 260] width 80 height 13
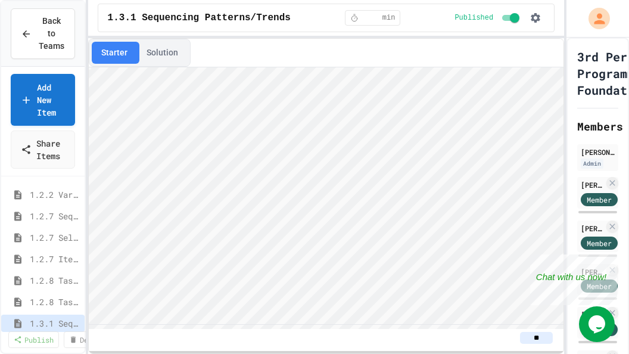
click at [85, 92] on div "Back to Teams Add New Item Share Items 1.2.2 Variable Types 1.2.7 Sequencing 1.…" at bounding box center [314, 177] width 629 height 354
drag, startPoint x: 146, startPoint y: 16, endPoint x: 183, endPoint y: 21, distance: 37.2
click at [183, 21] on span "1.3.1 Sequencing Patterns/Trends" at bounding box center [199, 18] width 183 height 14
click at [147, 18] on span "1.3.1 Sequencing Patterns/Trends" at bounding box center [199, 18] width 183 height 14
click at [149, 20] on span "1.3.1 Sequencing Patterns/Trends" at bounding box center [199, 18] width 183 height 14
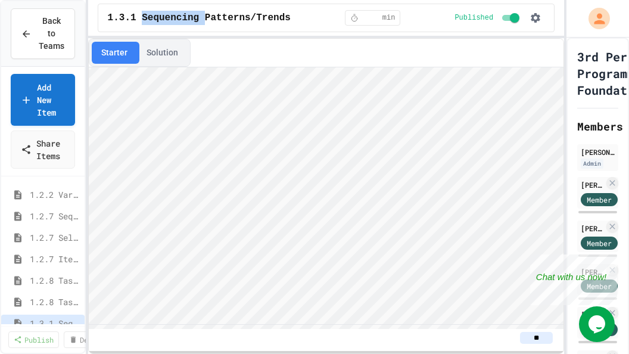
click at [149, 20] on span "1.3.1 Sequencing Patterns/Trends" at bounding box center [199, 18] width 183 height 14
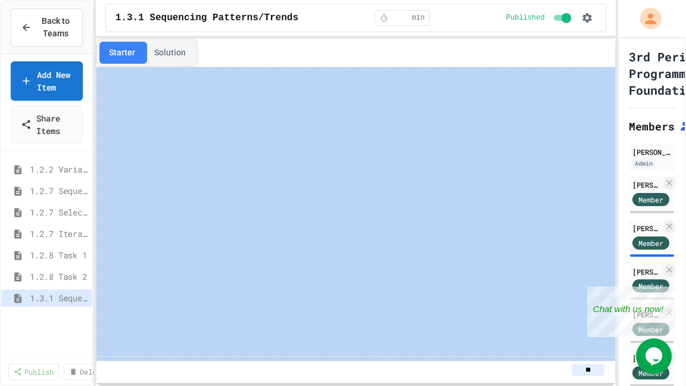
drag, startPoint x: 247, startPoint y: 356, endPoint x: 231, endPoint y: 291, distance: 66.2
click at [231, 311] on hr at bounding box center [355, 356] width 519 height 1
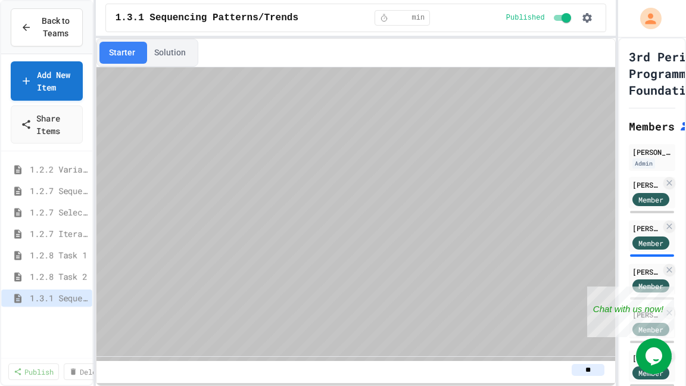
type textarea "****"
click at [51, 60] on link "Add New Item" at bounding box center [47, 79] width 70 height 41
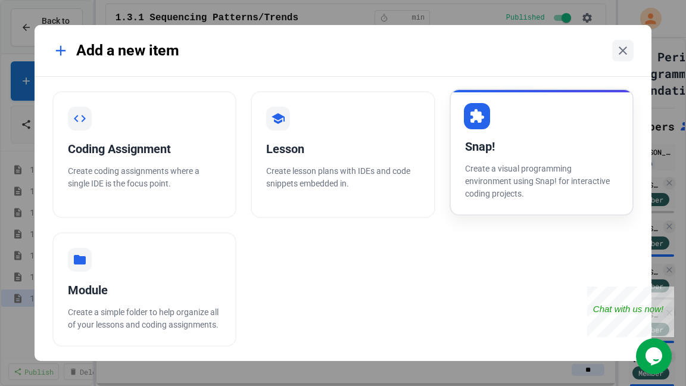
click at [519, 138] on div "Snap!" at bounding box center [542, 147] width 154 height 18
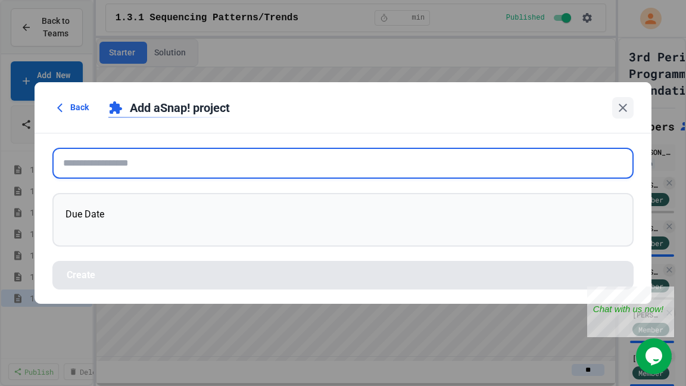
click at [126, 161] on input "text" at bounding box center [343, 163] width 582 height 31
paste input "**********"
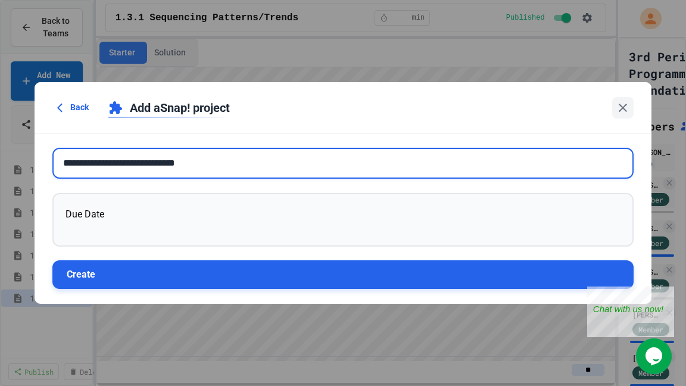
type input "**********"
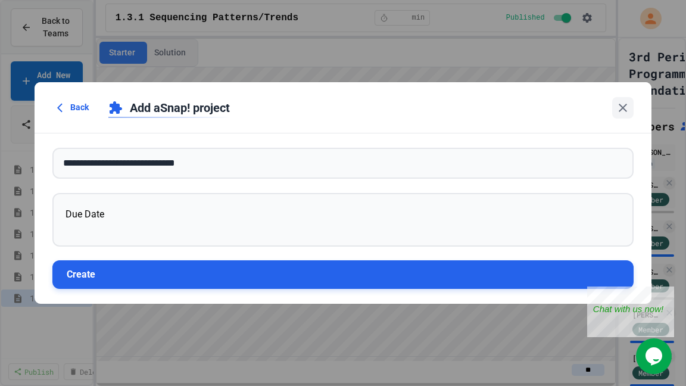
click at [125, 276] on button "Create" at bounding box center [343, 274] width 582 height 29
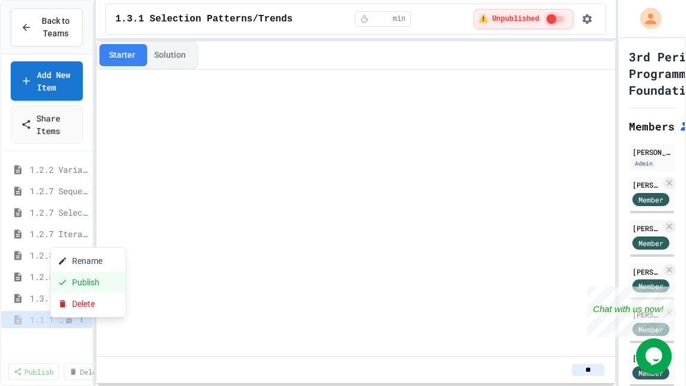
click at [97, 285] on button "Publish" at bounding box center [88, 282] width 75 height 21
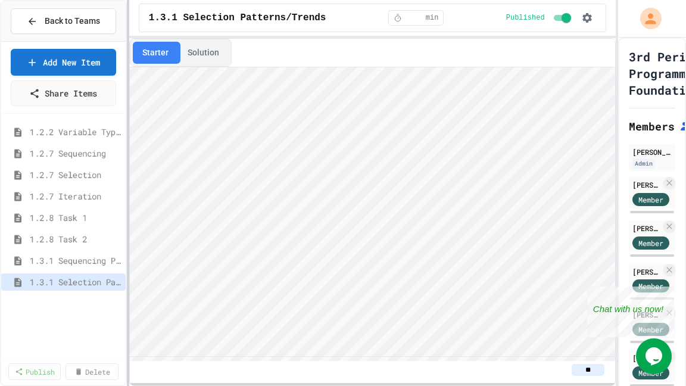
click at [129, 82] on div at bounding box center [128, 193] width 2 height 386
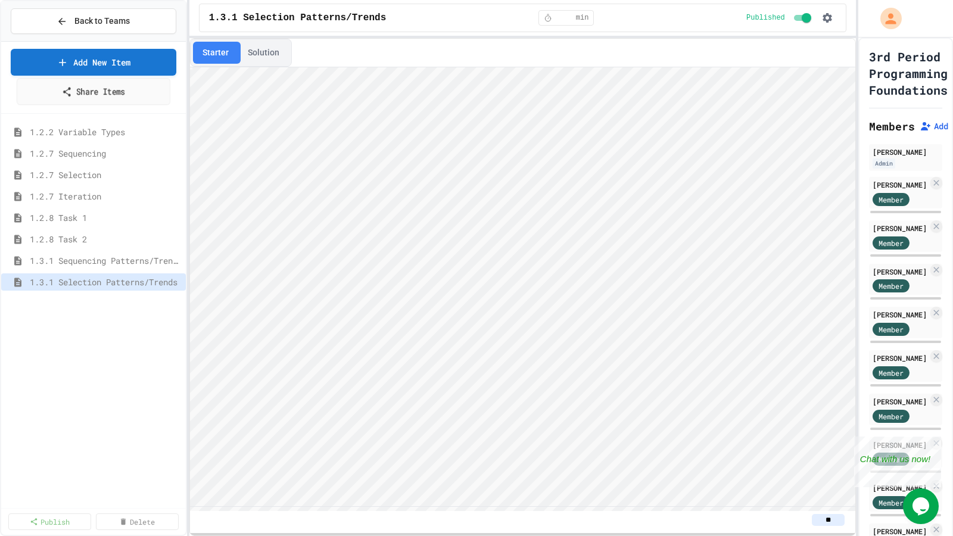
click at [68, 67] on link "Add New Item" at bounding box center [94, 62] width 166 height 27
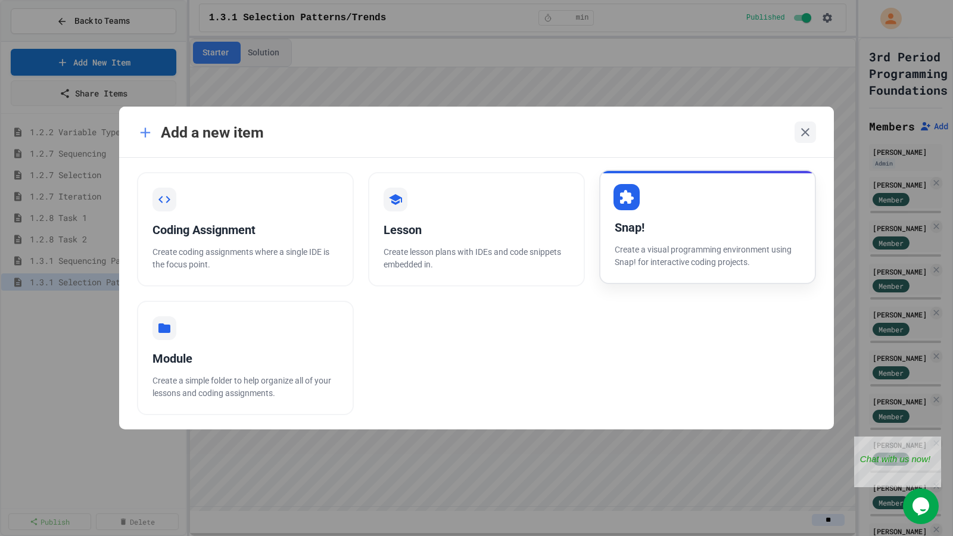
click at [628, 230] on div "Snap!" at bounding box center [708, 228] width 186 height 18
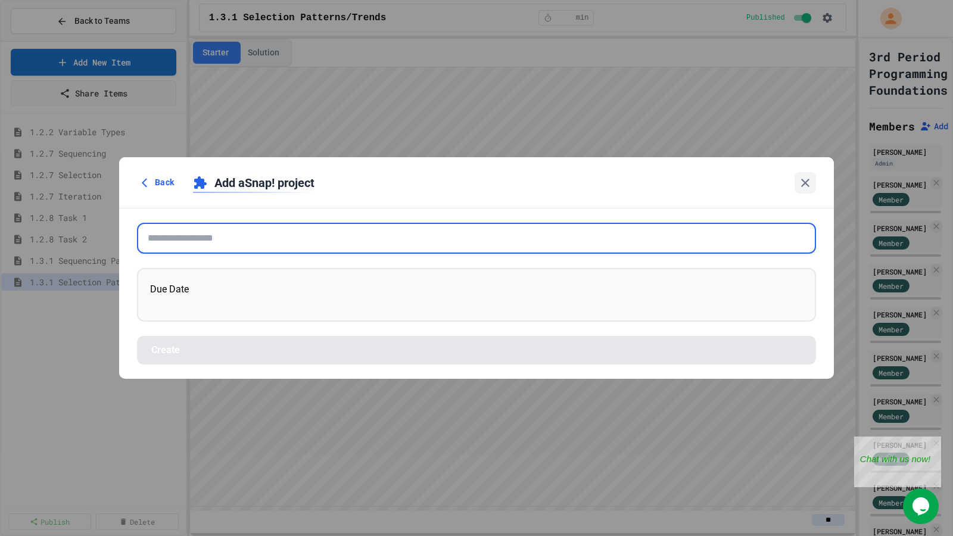
click at [209, 243] on input "text" at bounding box center [476, 238] width 679 height 31
paste input "**********"
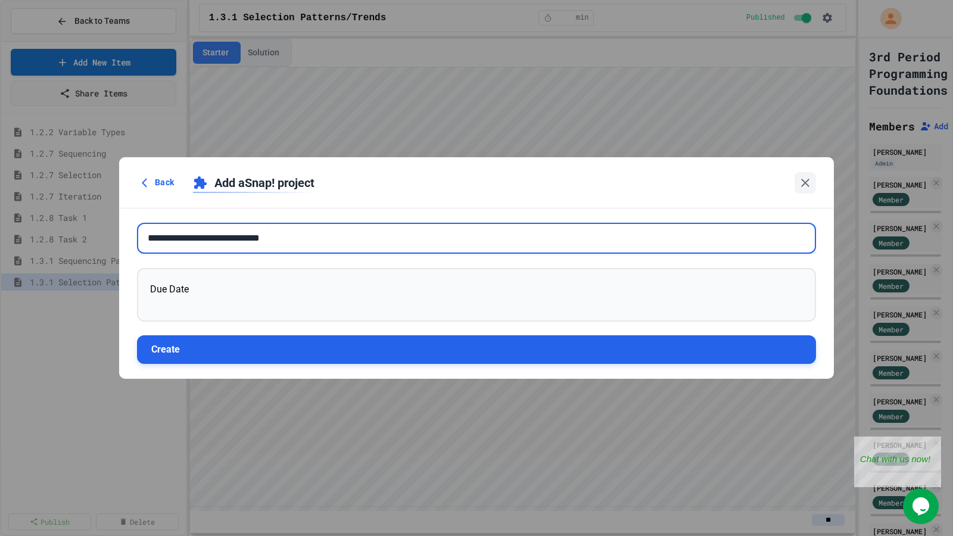
type input "**********"
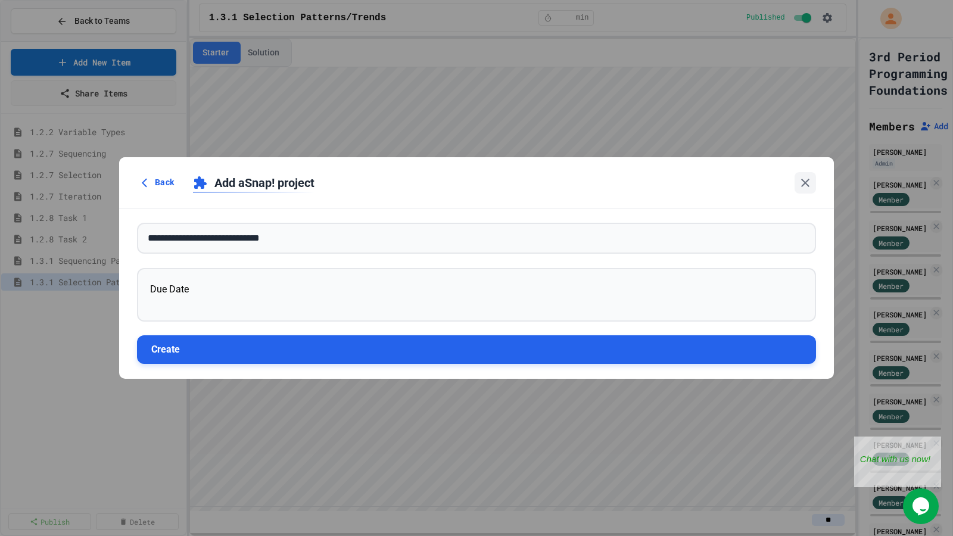
click at [253, 311] on button "Create" at bounding box center [476, 349] width 679 height 29
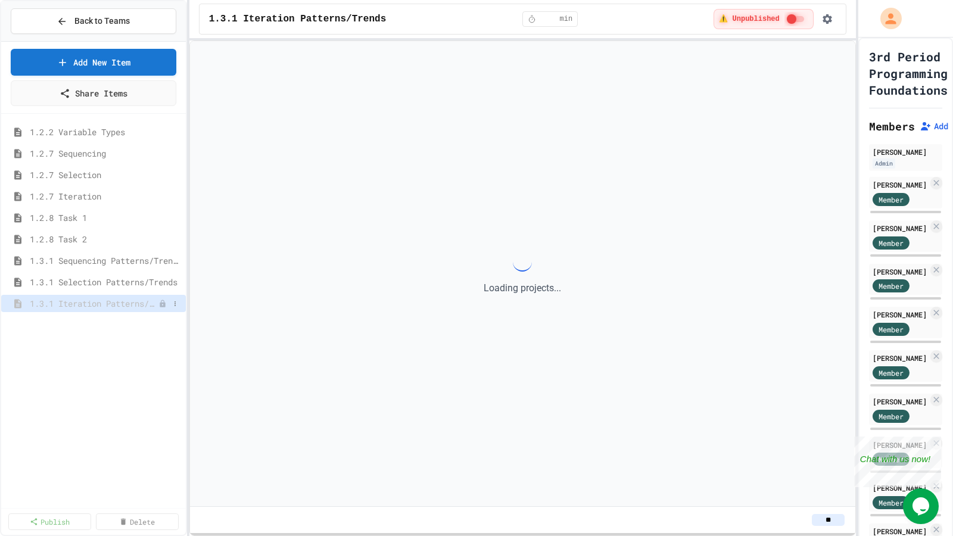
click at [139, 309] on span "1.3.1 Iteration Patterns/Trends" at bounding box center [94, 303] width 129 height 13
click at [117, 285] on span "1.3.1 Selection Patterns/Trends" at bounding box center [99, 282] width 139 height 13
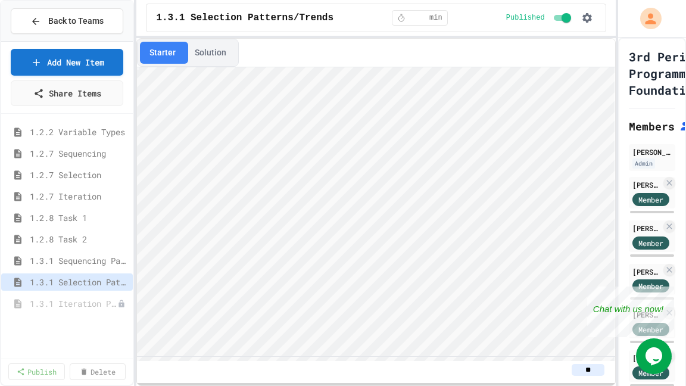
drag, startPoint x: 325, startPoint y: 359, endPoint x: 379, endPoint y: 357, distance: 54.2
click at [379, 311] on div "Starter Solution **" at bounding box center [376, 212] width 478 height 347
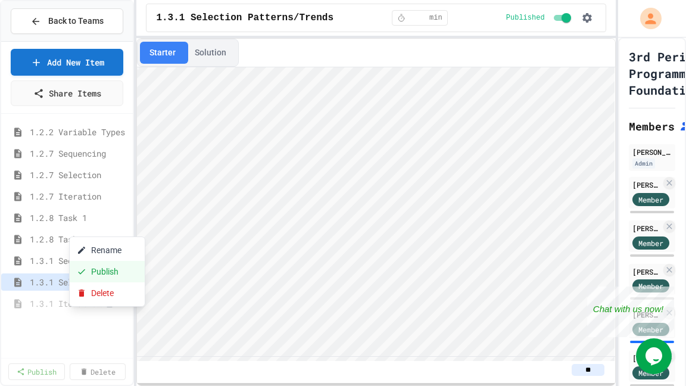
click at [101, 269] on button "Publish" at bounding box center [107, 271] width 75 height 21
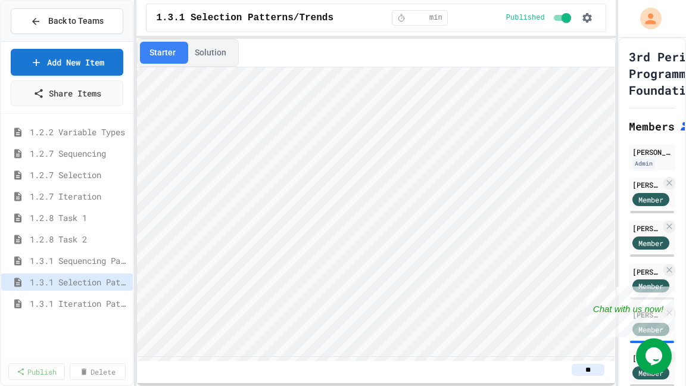
click at [48, 311] on div "1.3.1 Iteration Patterns/Trends" at bounding box center [67, 305] width 132 height 21
click at [49, 307] on span "1.3.1 Iteration Patterns/Trends" at bounding box center [73, 303] width 86 height 13
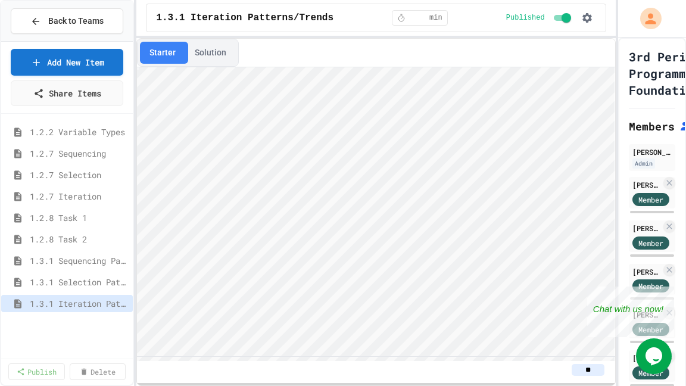
click at [205, 53] on button "Solution" at bounding box center [210, 53] width 51 height 22
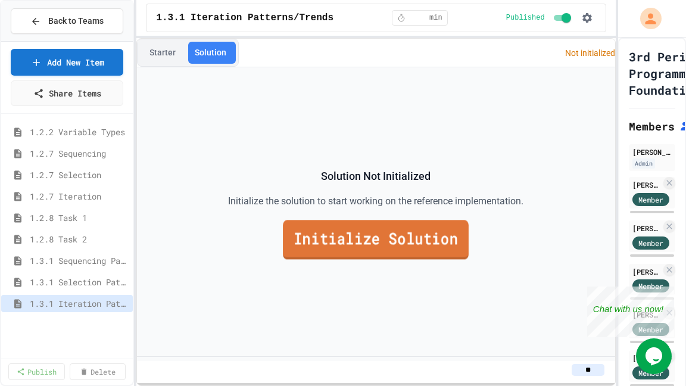
click at [387, 238] on link "Initialize Solution" at bounding box center [377, 239] width 186 height 39
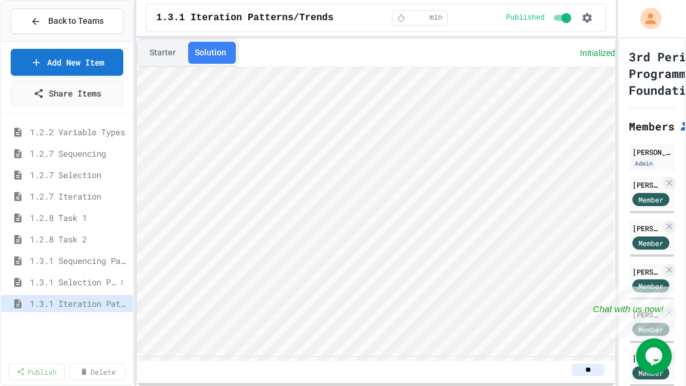
click at [79, 285] on span "1.3.1 Selection Patterns/Trends" at bounding box center [73, 282] width 86 height 13
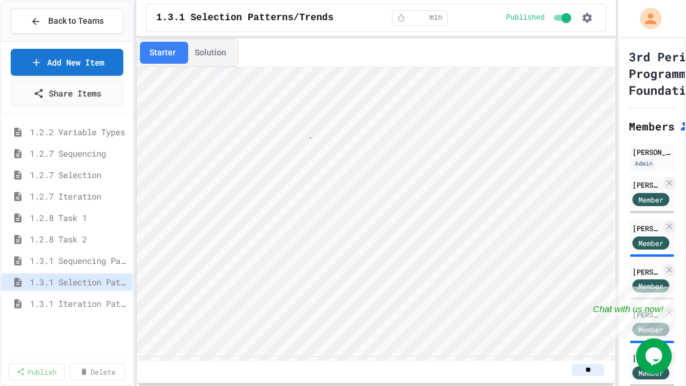
scroll to position [1, 93]
type textarea "**********"
click at [208, 56] on button "Solution" at bounding box center [210, 53] width 51 height 22
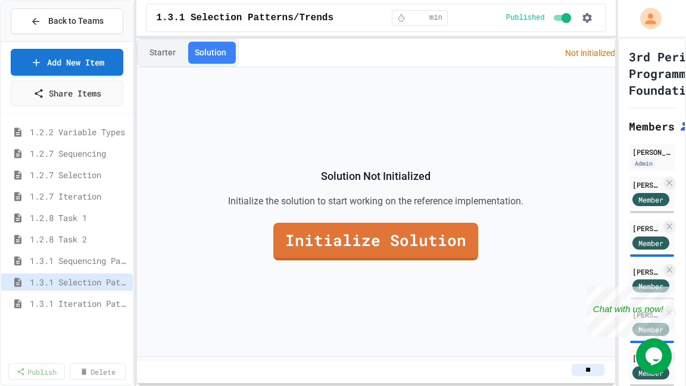
click at [362, 237] on link "Initialize Solution" at bounding box center [375, 242] width 205 height 38
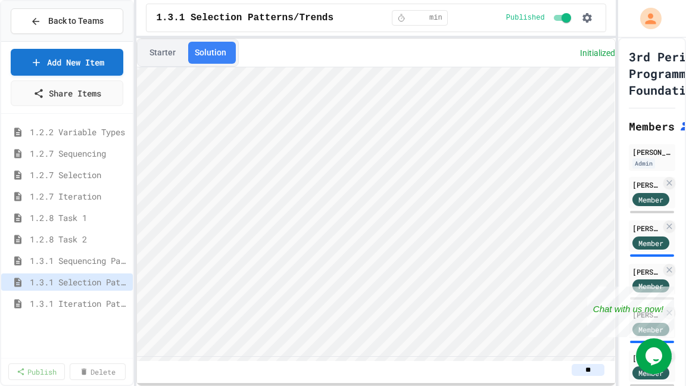
click at [177, 57] on button "Starter" at bounding box center [162, 53] width 45 height 22
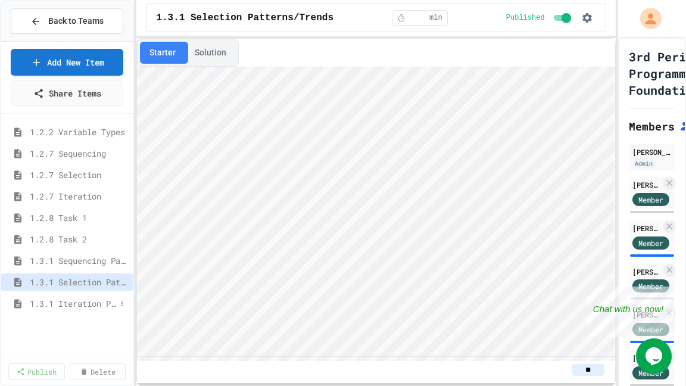
click at [95, 297] on span "1.3.1 Iteration Patterns/Trends" at bounding box center [73, 303] width 86 height 13
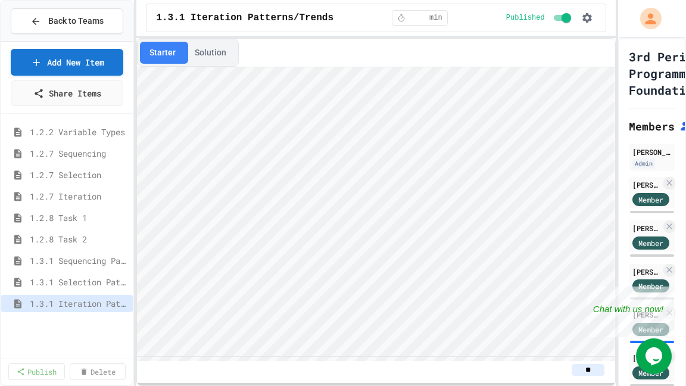
click at [212, 53] on button "Solution" at bounding box center [210, 53] width 51 height 22
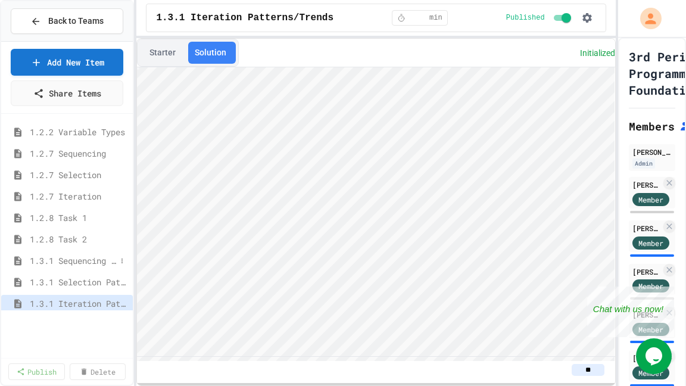
click at [73, 261] on span "1.3.1 Sequencing Patterns/Trends" at bounding box center [73, 260] width 86 height 13
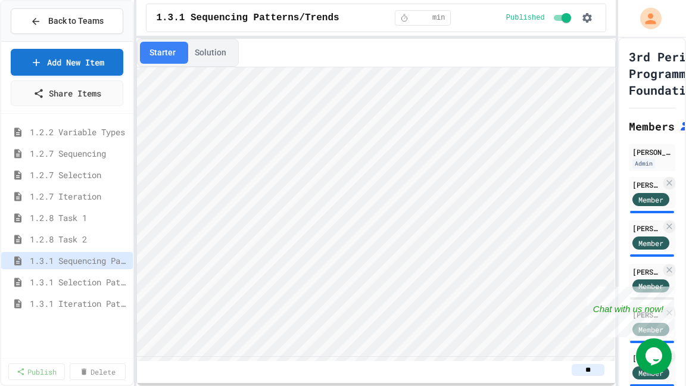
type textarea "**********"
click at [205, 54] on button "Solution" at bounding box center [210, 53] width 51 height 22
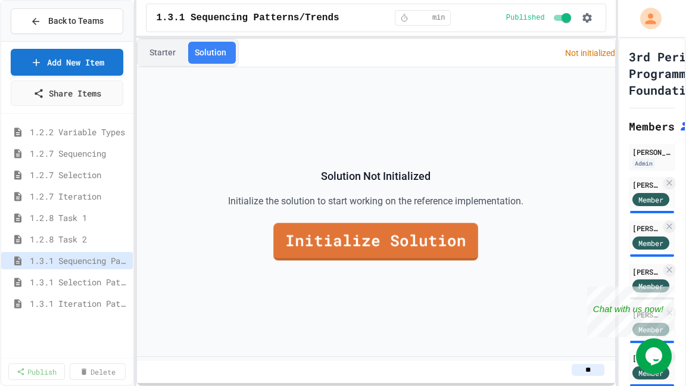
click at [359, 265] on div "Solution Not Initialized Initialize the solution to start working on the refere…" at bounding box center [376, 214] width 478 height 294
click at [353, 257] on link "Initialize Solution" at bounding box center [376, 242] width 205 height 38
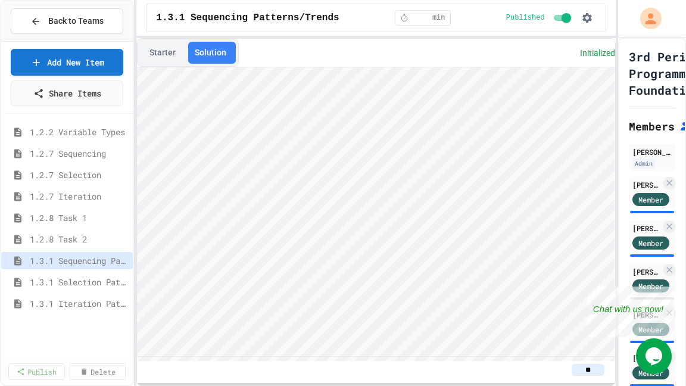
click at [168, 43] on button "Starter" at bounding box center [162, 53] width 45 height 22
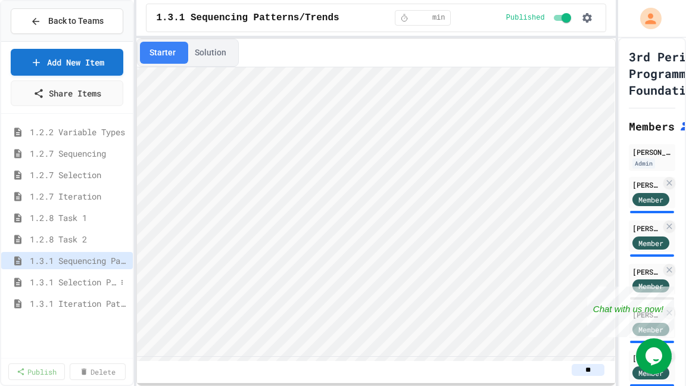
click at [77, 285] on span "1.3.1 Selection Patterns/Trends" at bounding box center [73, 282] width 86 height 13
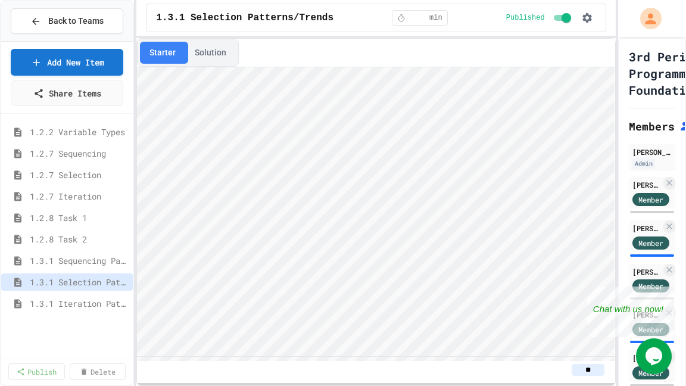
click at [210, 60] on button "Solution" at bounding box center [210, 53] width 51 height 22
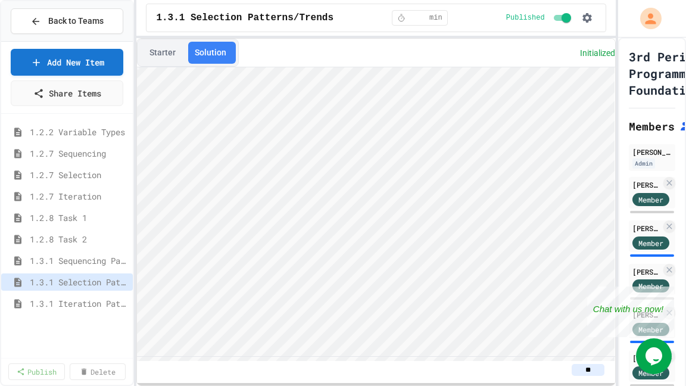
click at [167, 49] on button "Starter" at bounding box center [162, 53] width 45 height 22
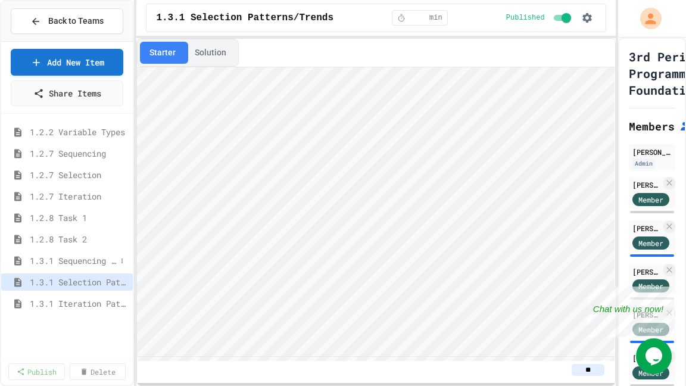
click at [88, 261] on span "1.3.1 Sequencing Patterns/Trends" at bounding box center [73, 260] width 86 height 13
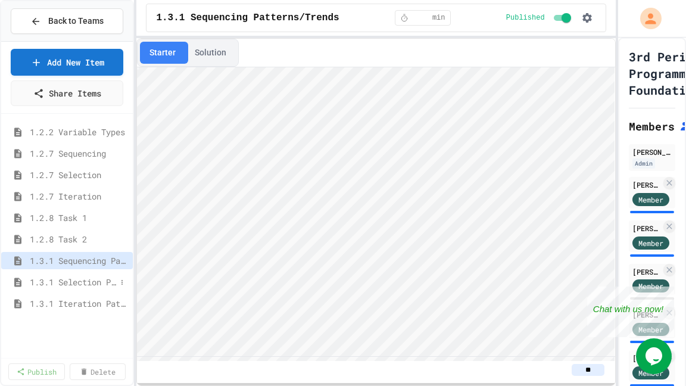
click at [64, 284] on span "1.3.1 Selection Patterns/Trends" at bounding box center [73, 282] width 86 height 13
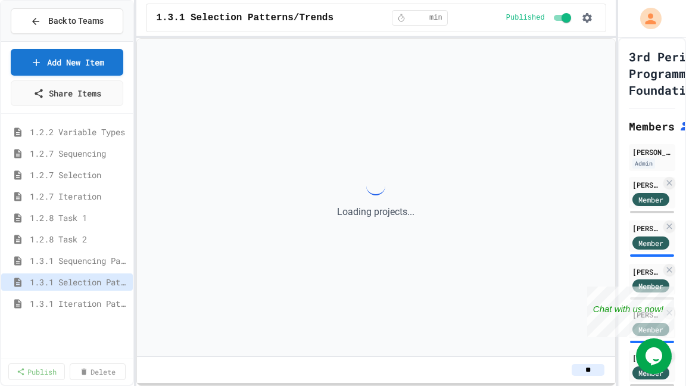
click at [64, 303] on span "1.3.1 Iteration Patterns/Trends" at bounding box center [79, 303] width 98 height 13
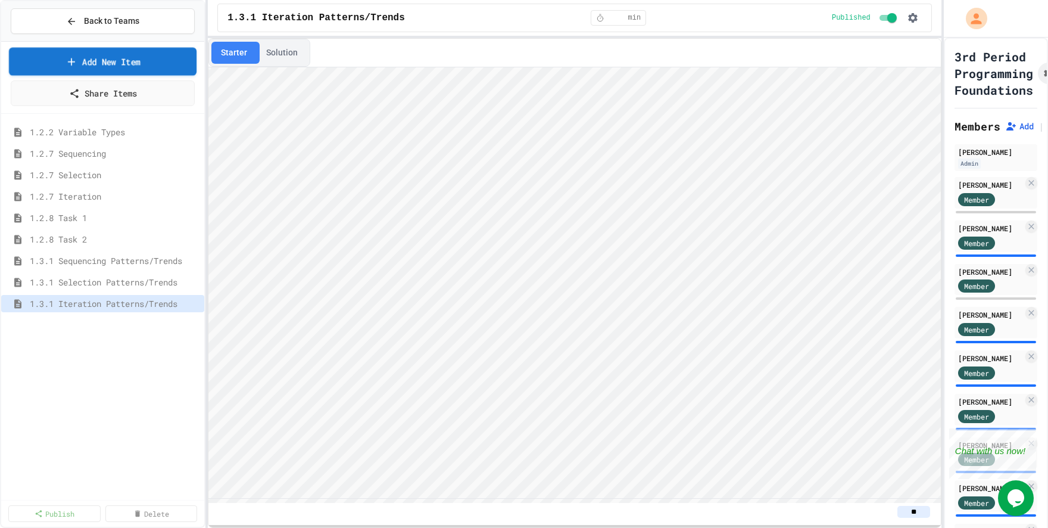
click at [85, 37] on div "Back to Teams" at bounding box center [102, 21] width 203 height 41
click at [85, 32] on button "Back to Teams" at bounding box center [103, 21] width 184 height 26
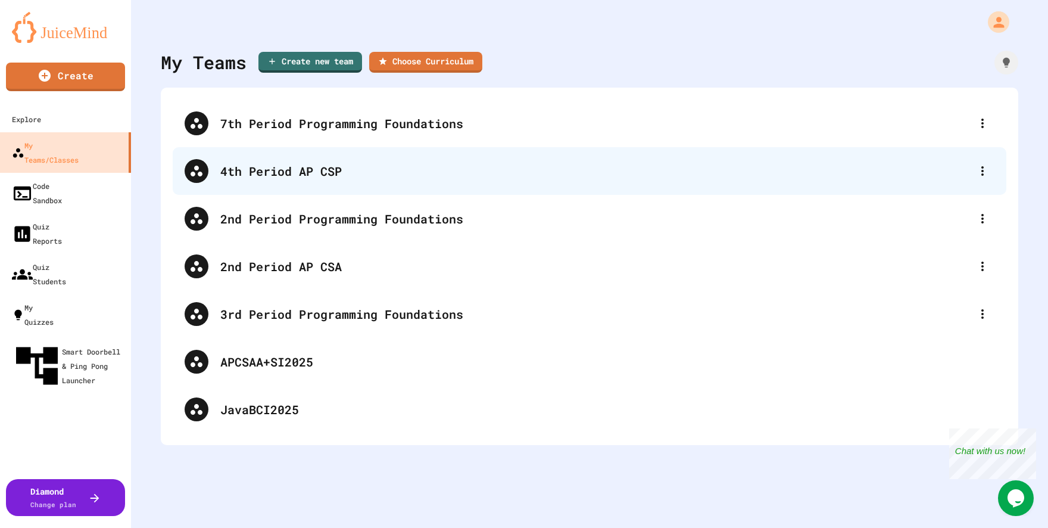
click at [345, 192] on div "4th Period AP CSP" at bounding box center [590, 171] width 834 height 48
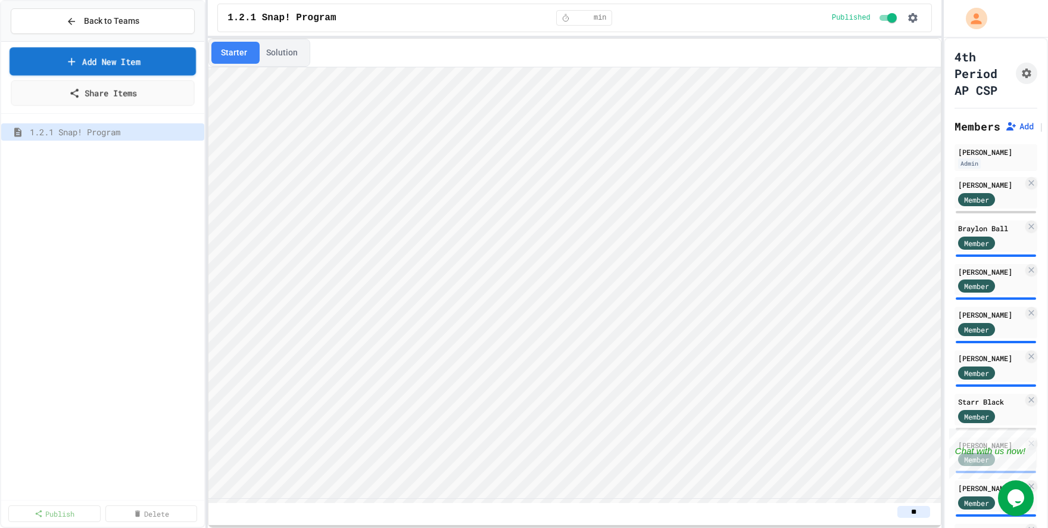
click at [102, 66] on link "Add New Item" at bounding box center [103, 61] width 186 height 28
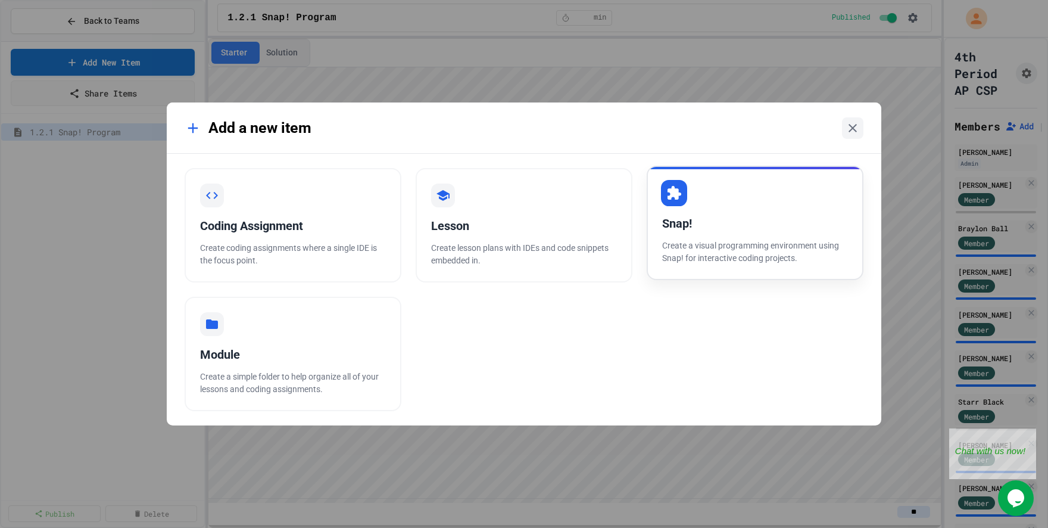
click at [699, 221] on div "Snap!" at bounding box center [755, 223] width 186 height 18
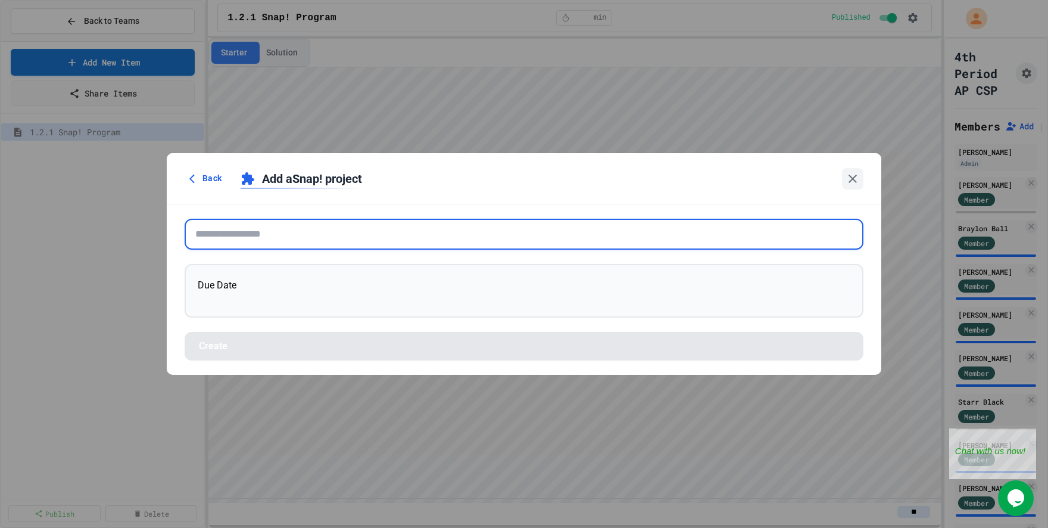
click at [338, 229] on input "text" at bounding box center [524, 234] width 679 height 31
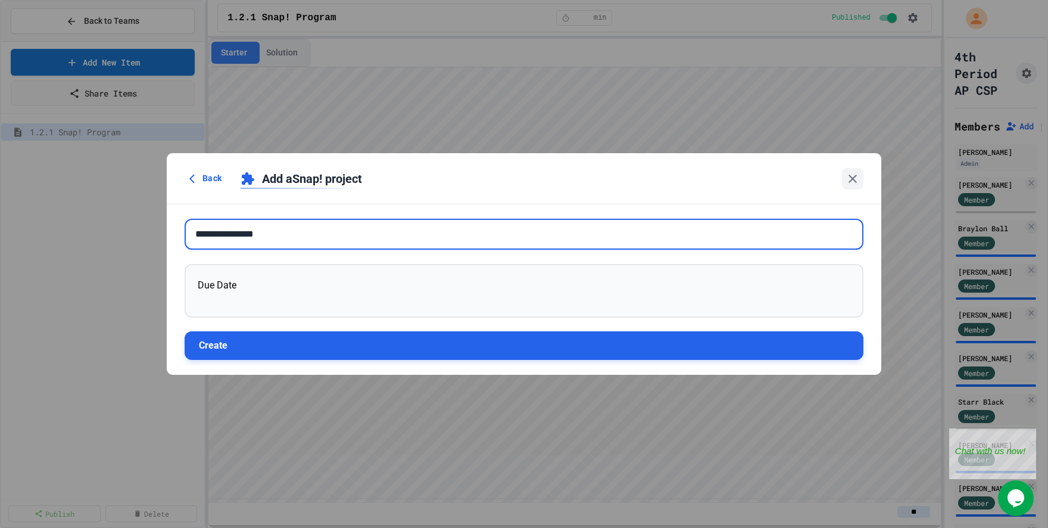
type input "**********"
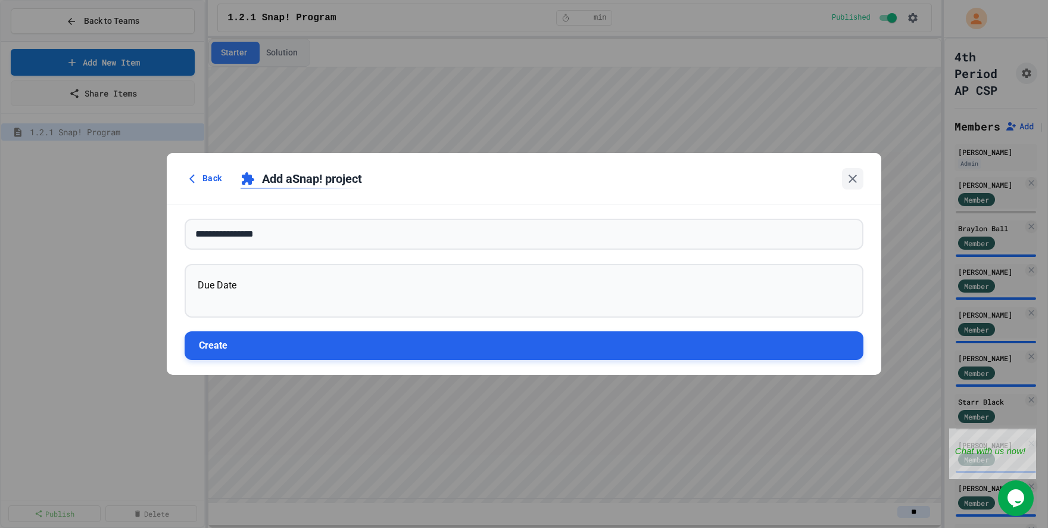
click at [443, 345] on button "Create" at bounding box center [524, 345] width 679 height 29
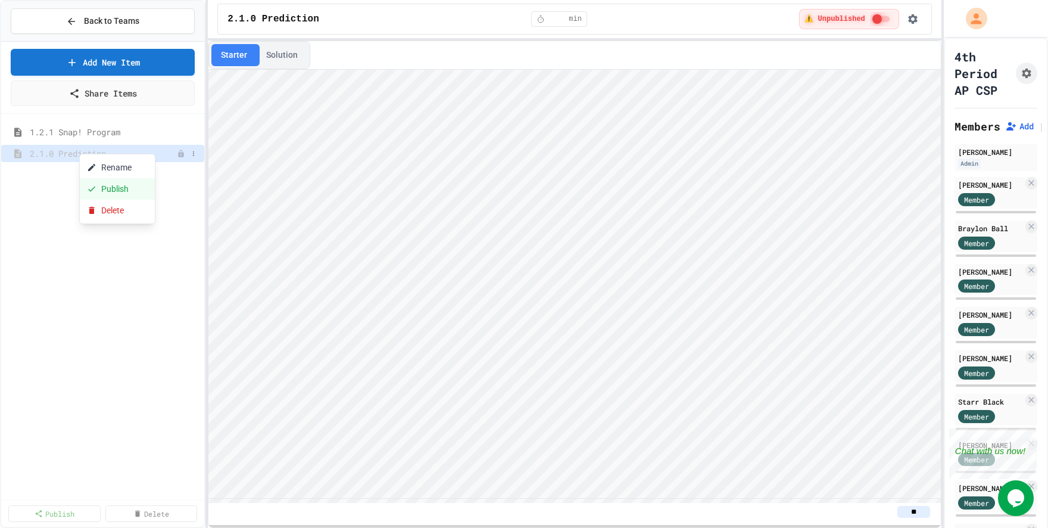
click at [102, 184] on button "Publish" at bounding box center [117, 188] width 75 height 21
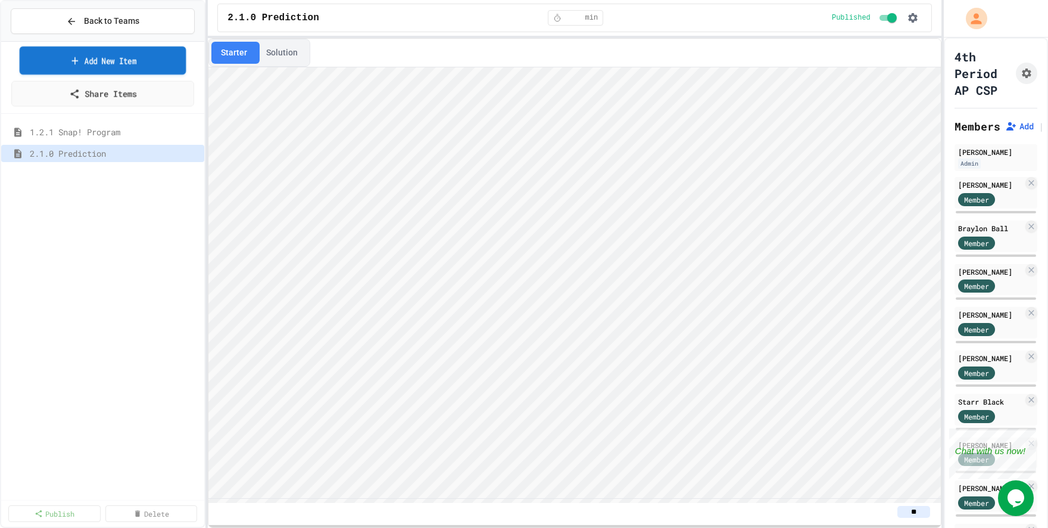
click at [72, 68] on link "Add New Item" at bounding box center [103, 60] width 167 height 28
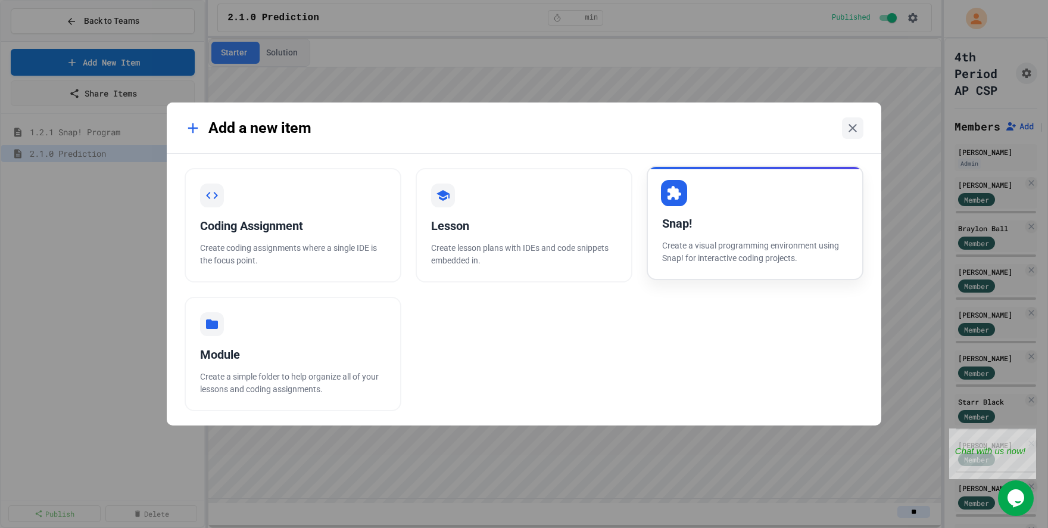
click at [697, 213] on div "Snap! Create a visual programming environment using Snap! for interactive codin…" at bounding box center [755, 223] width 217 height 114
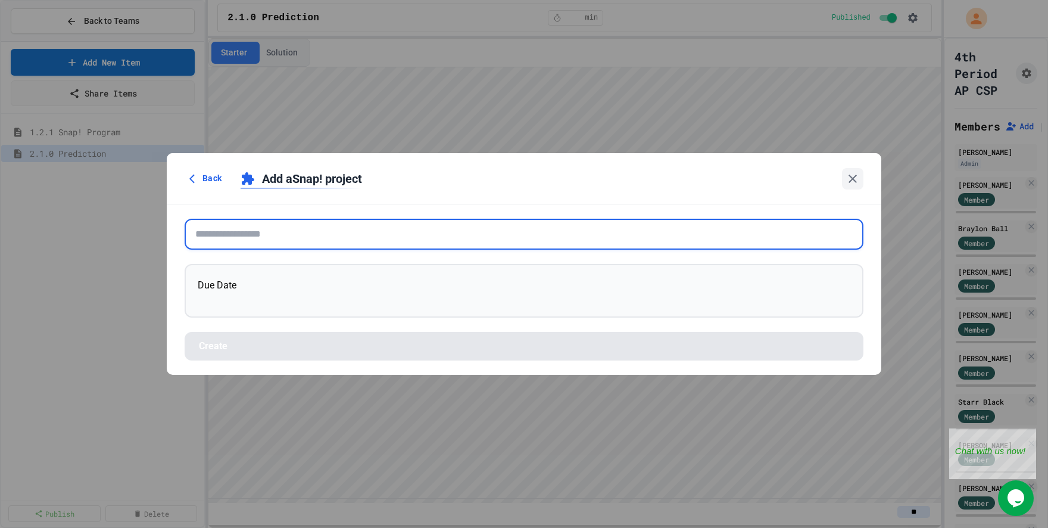
click at [245, 239] on input "text" at bounding box center [524, 234] width 679 height 31
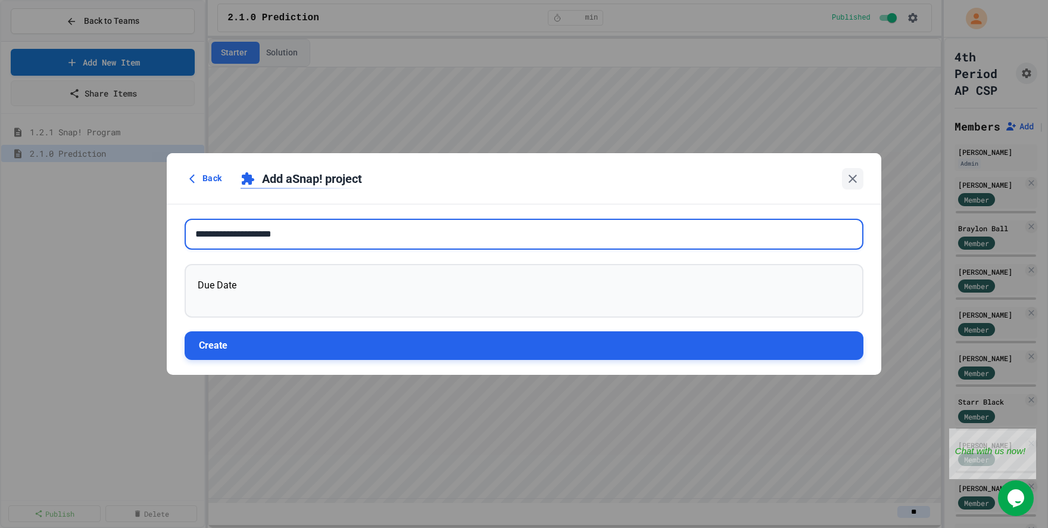
type input "**********"
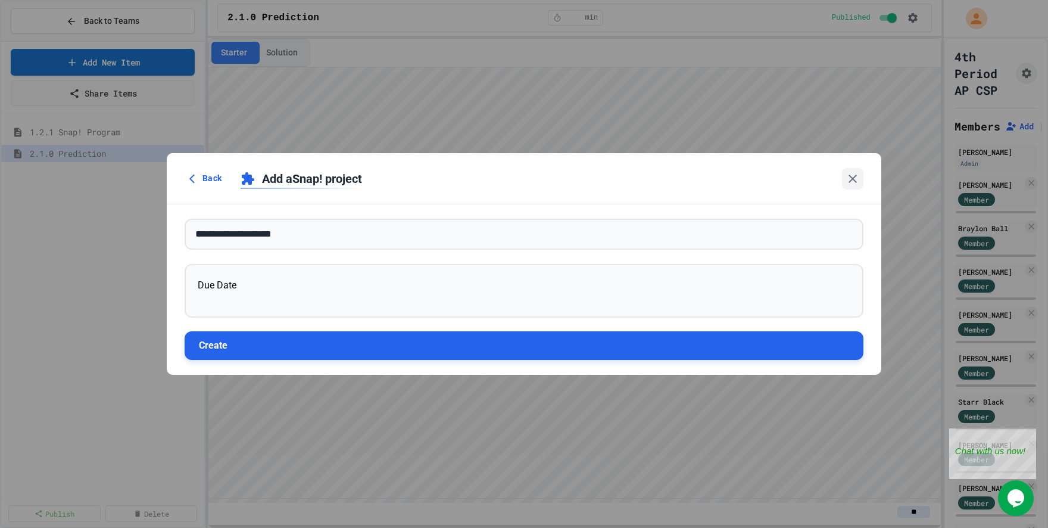
click at [254, 349] on button "Create" at bounding box center [524, 345] width 679 height 29
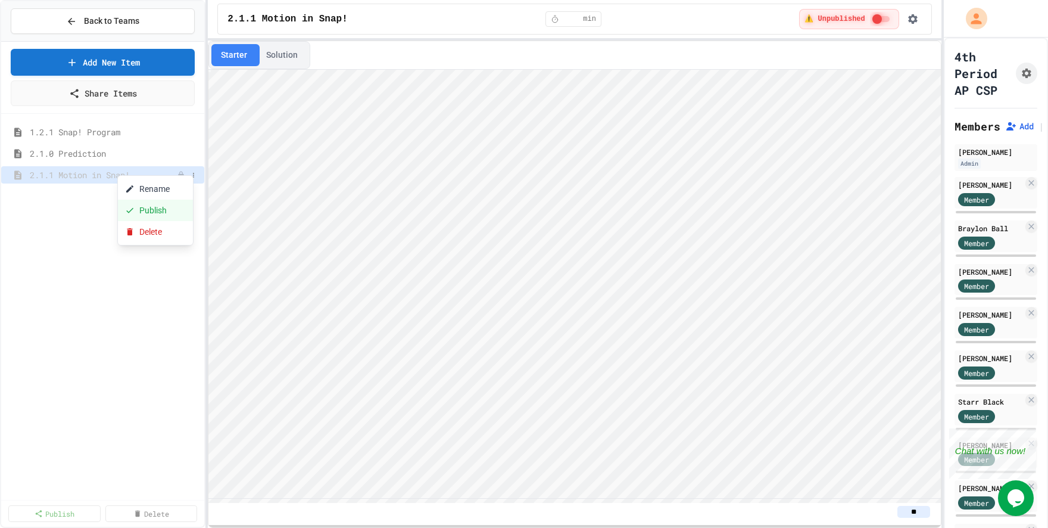
click at [140, 220] on button "Publish" at bounding box center [155, 210] width 75 height 21
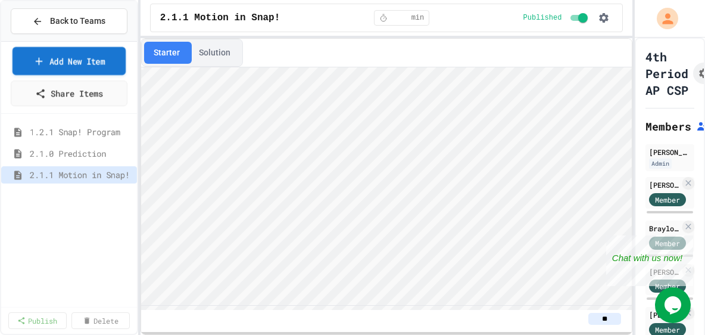
click at [57, 55] on link "Add New Item" at bounding box center [69, 61] width 113 height 28
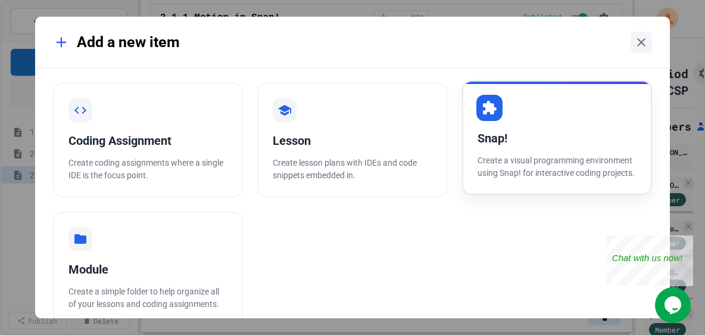
click at [524, 127] on div "Snap! Create a visual programming environment using Snap! for interactive codin…" at bounding box center [557, 137] width 190 height 114
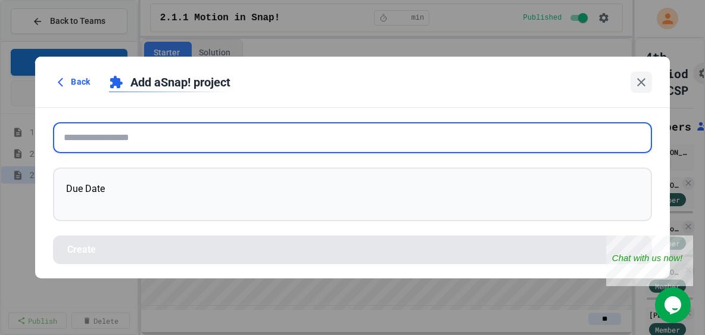
click at [106, 141] on input "text" at bounding box center [352, 137] width 599 height 31
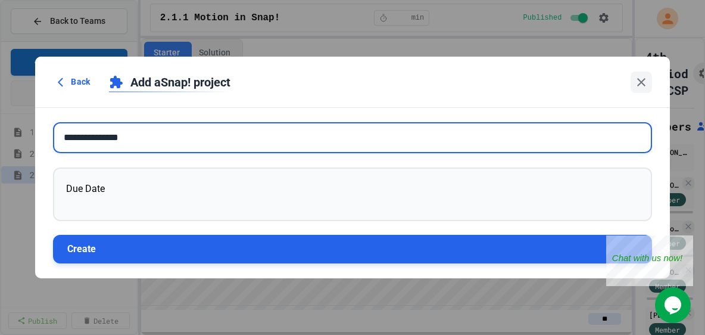
type input "**********"
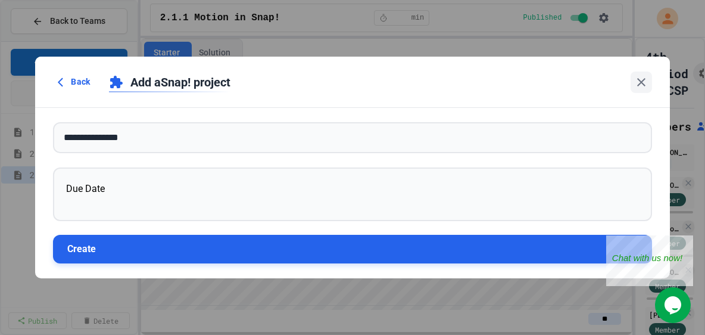
click at [116, 259] on button "Create" at bounding box center [352, 249] width 599 height 29
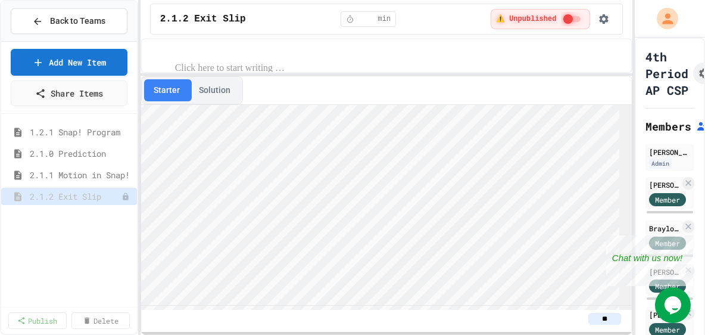
click at [344, 87] on div "Starter Solution **" at bounding box center [387, 186] width 493 height 297
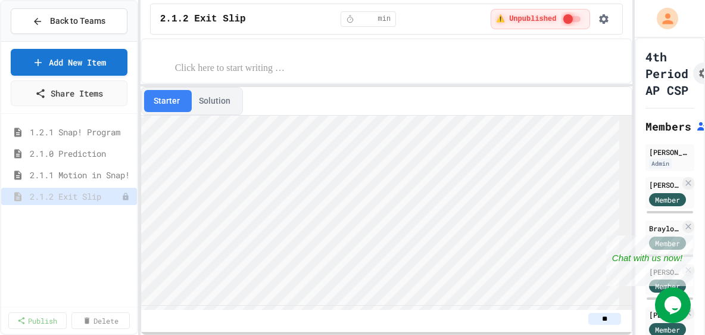
click at [322, 63] on p at bounding box center [398, 68] width 447 height 15
paste div
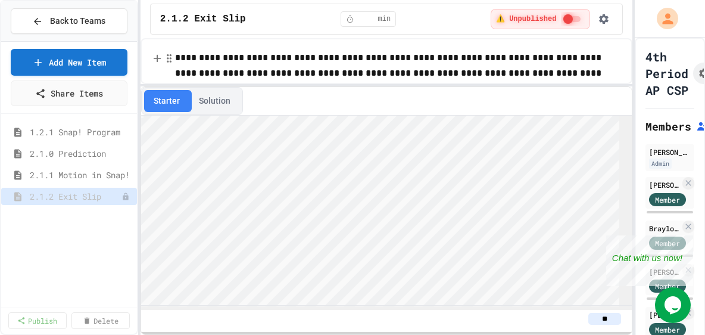
click at [175, 57] on p "**********" at bounding box center [398, 65] width 447 height 31
click at [95, 221] on div "1.2.1 Snap! Program 2.1.0 Prediction 2.1.1 Motion in Snap! 2.1.2 Exit Slip" at bounding box center [69, 212] width 136 height 186
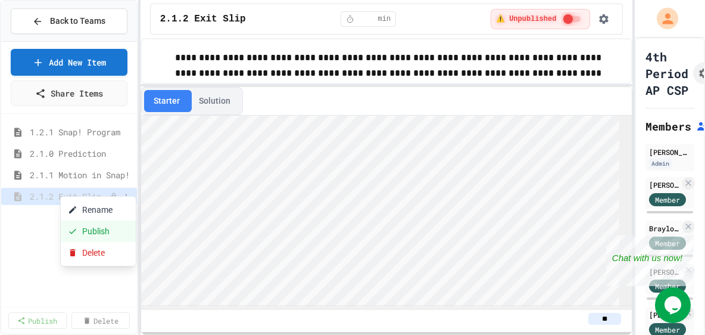
click at [82, 235] on button "Publish" at bounding box center [98, 230] width 75 height 21
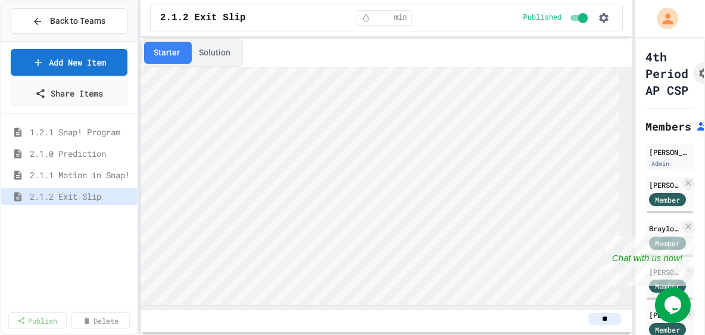
click at [332, 23] on div "**********" at bounding box center [387, 167] width 493 height 335
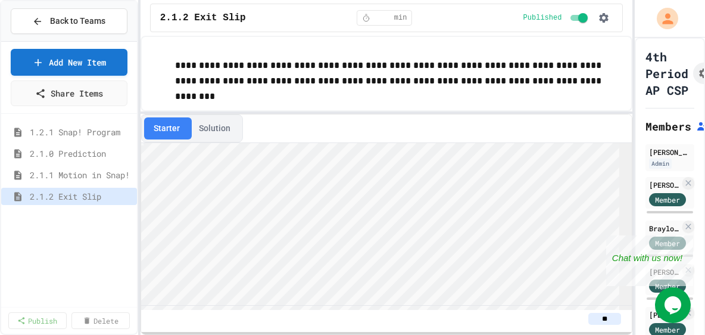
scroll to position [0, 0]
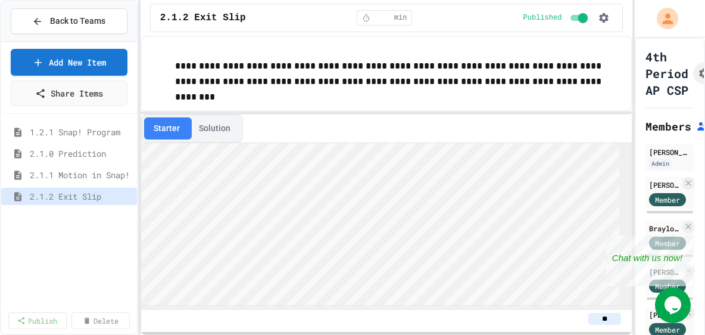
click at [292, 111] on div "**********" at bounding box center [387, 167] width 493 height 335
